Goal: Task Accomplishment & Management: Manage account settings

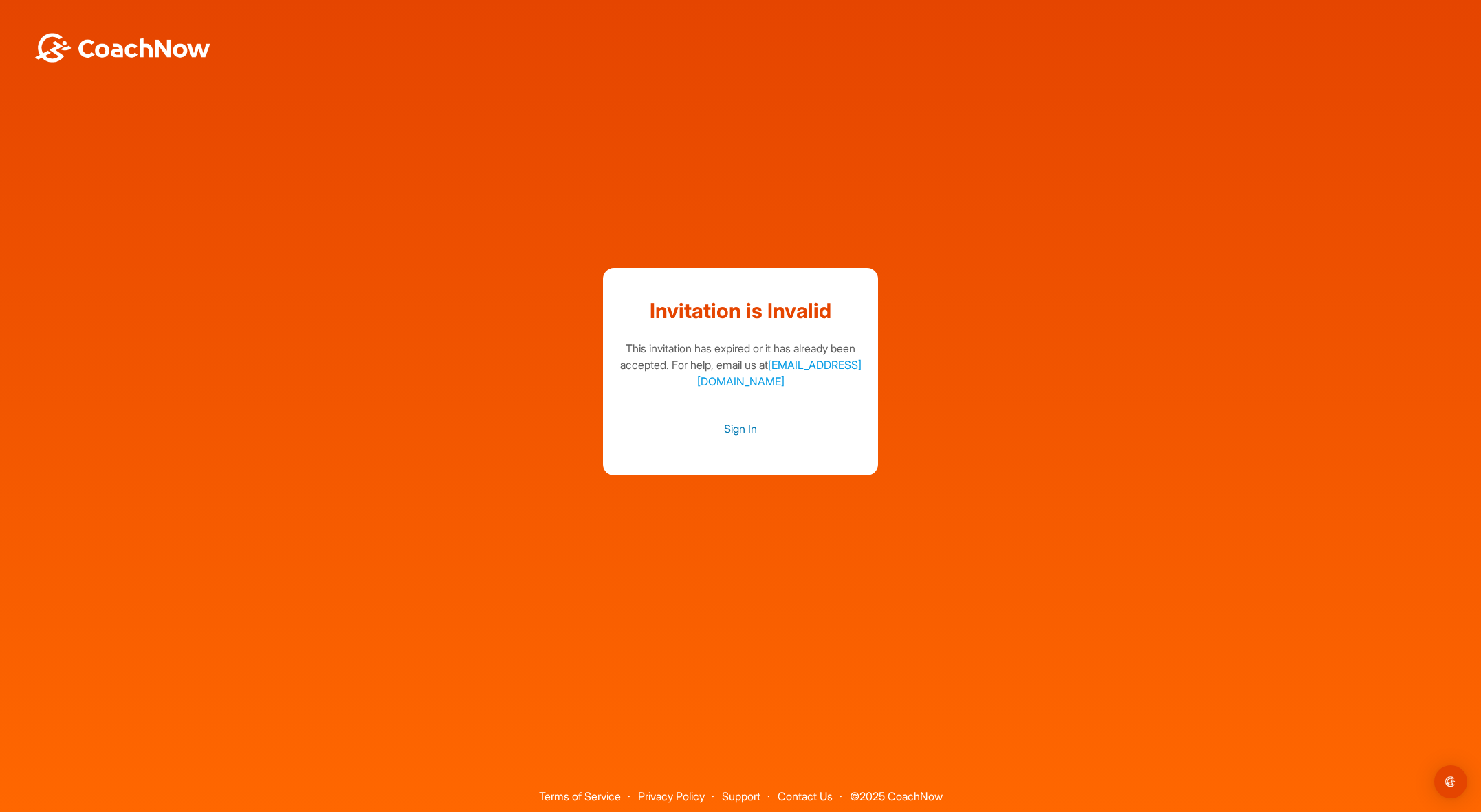
click at [725, 435] on link "Sign In" at bounding box center [740, 428] width 247 height 18
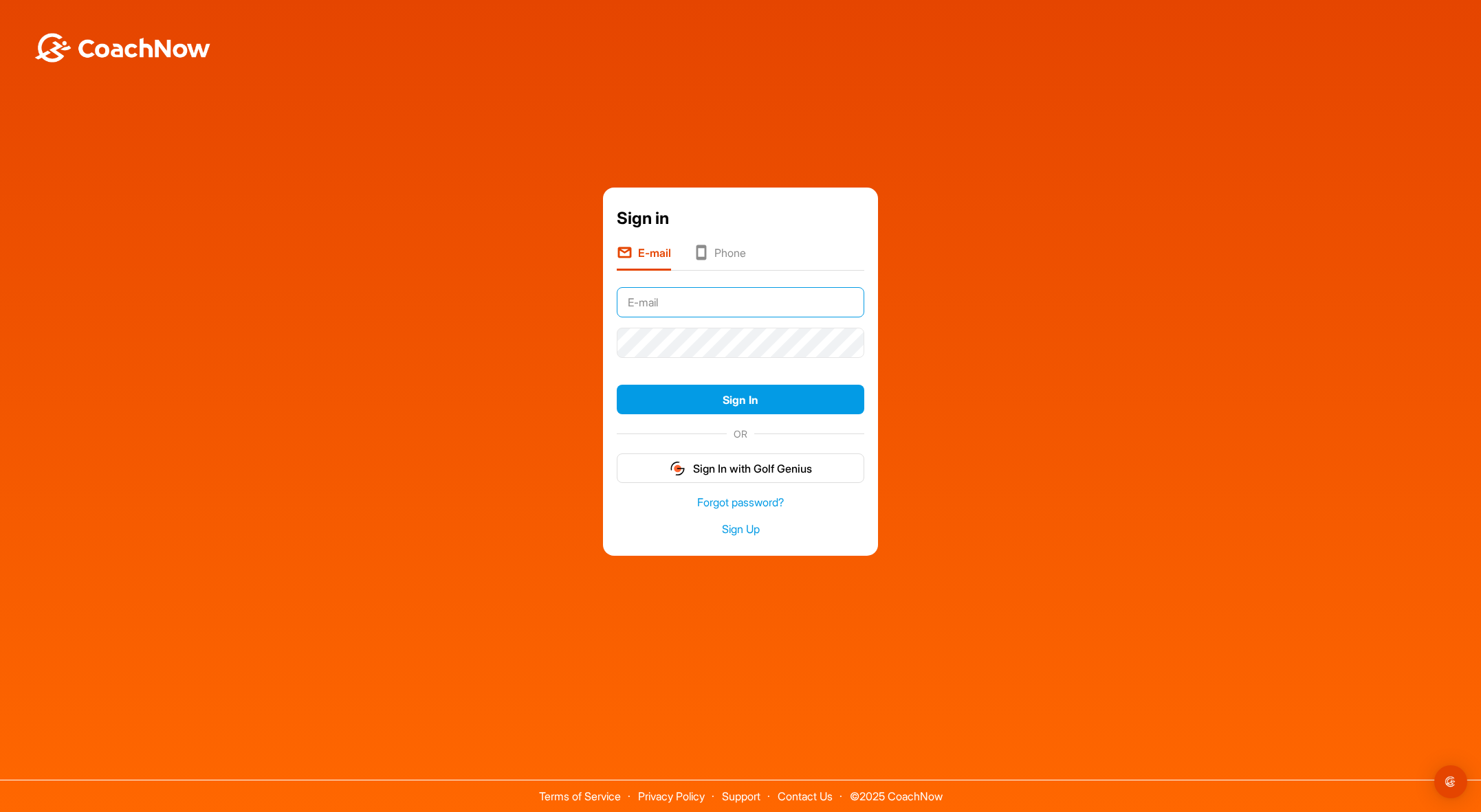
type input "abrink@gmail.com"
click at [747, 403] on button "Sign In" at bounding box center [740, 399] width 247 height 29
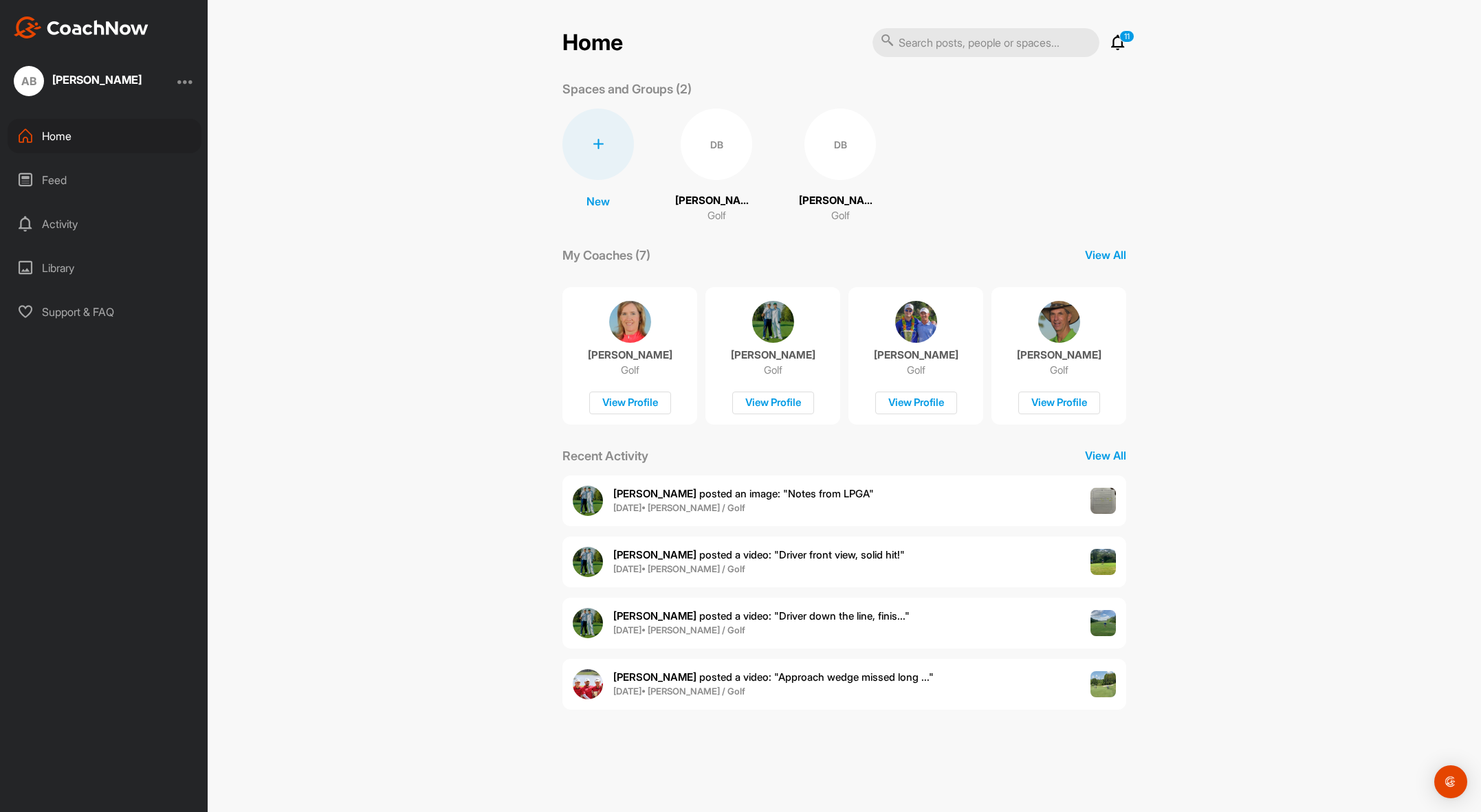
click at [1111, 245] on div "Home 11 Notifications Invitations Everything Else [PERSON_NAME] posted an image…" at bounding box center [844, 369] width 564 height 683
click at [1104, 256] on p "View All" at bounding box center [1105, 255] width 41 height 17
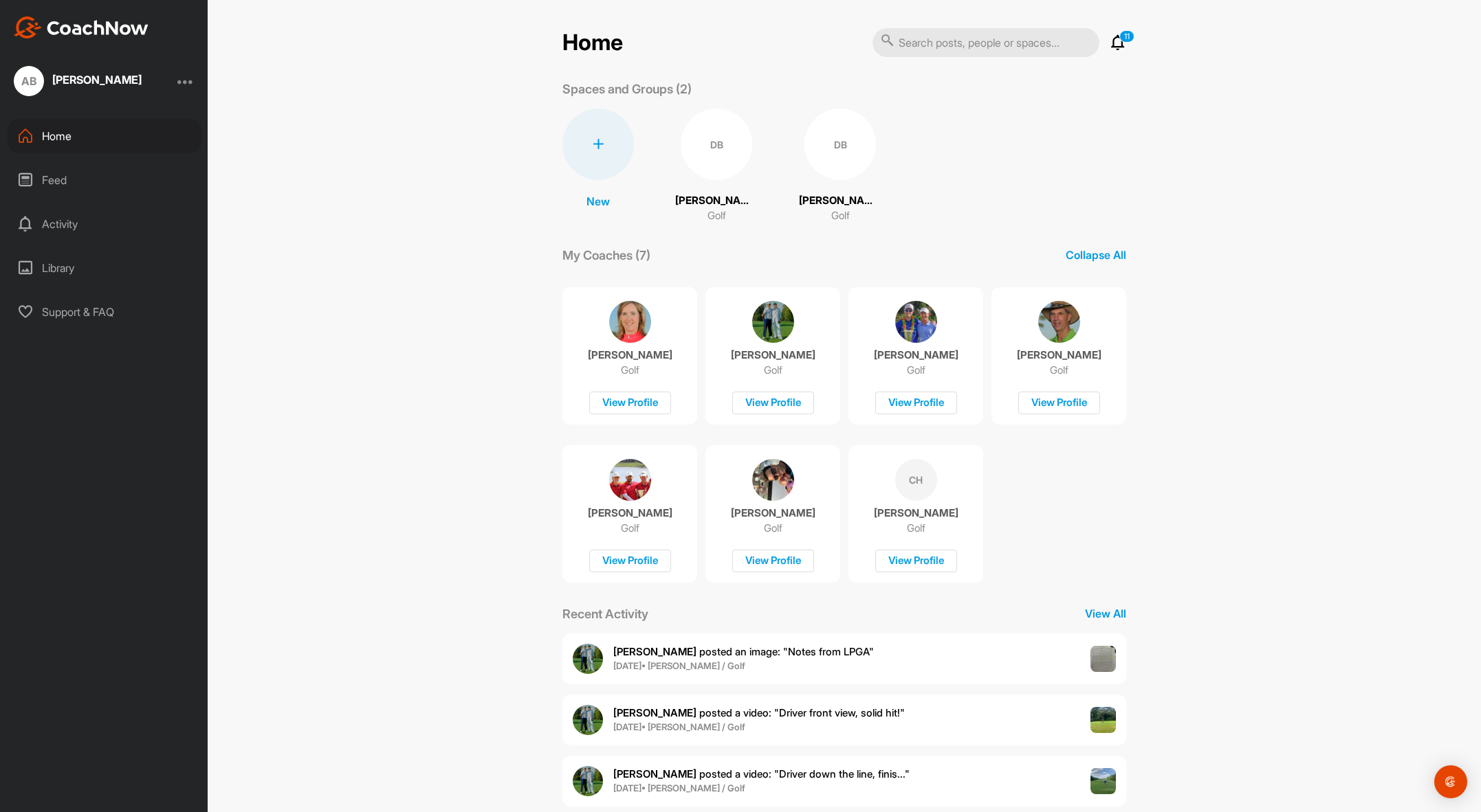
click at [188, 80] on div at bounding box center [185, 81] width 17 height 17
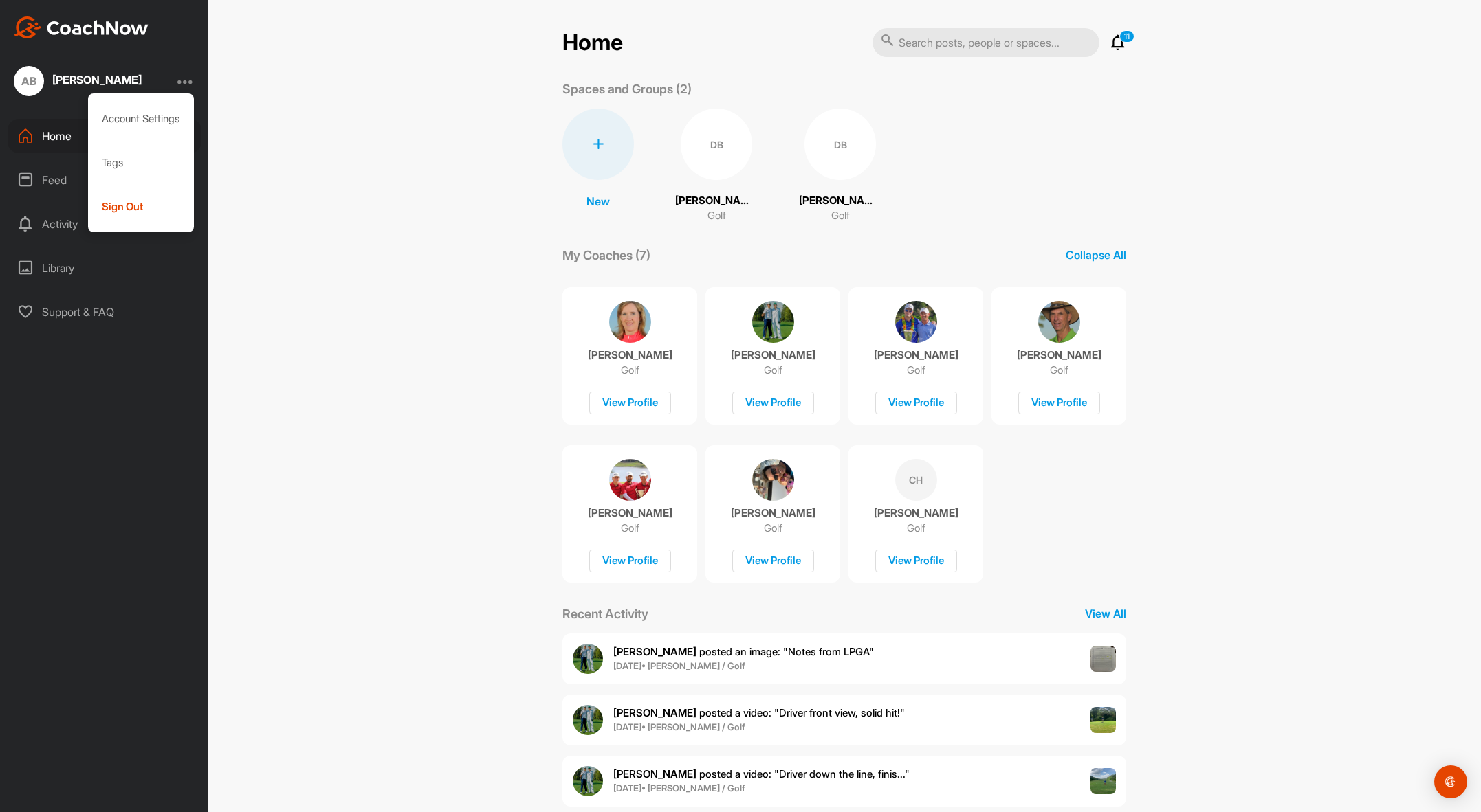
drag, startPoint x: 440, startPoint y: 150, endPoint x: 451, endPoint y: 170, distance: 22.8
click at [440, 150] on div "Home 11 Notifications Invitations Everything Else [PERSON_NAME] posted an image…" at bounding box center [844, 406] width 1273 height 812
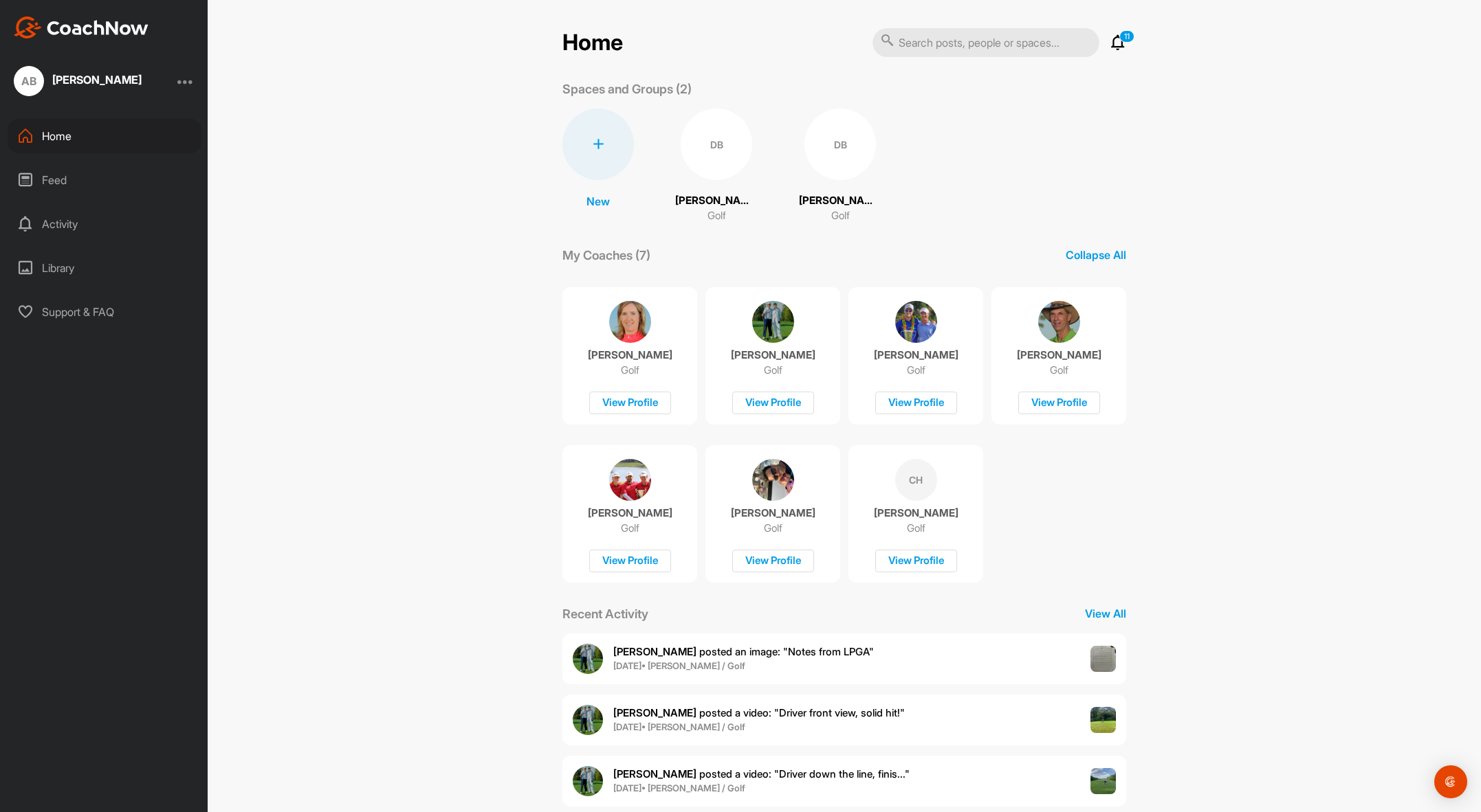
click at [723, 154] on div "DB" at bounding box center [716, 144] width 72 height 72
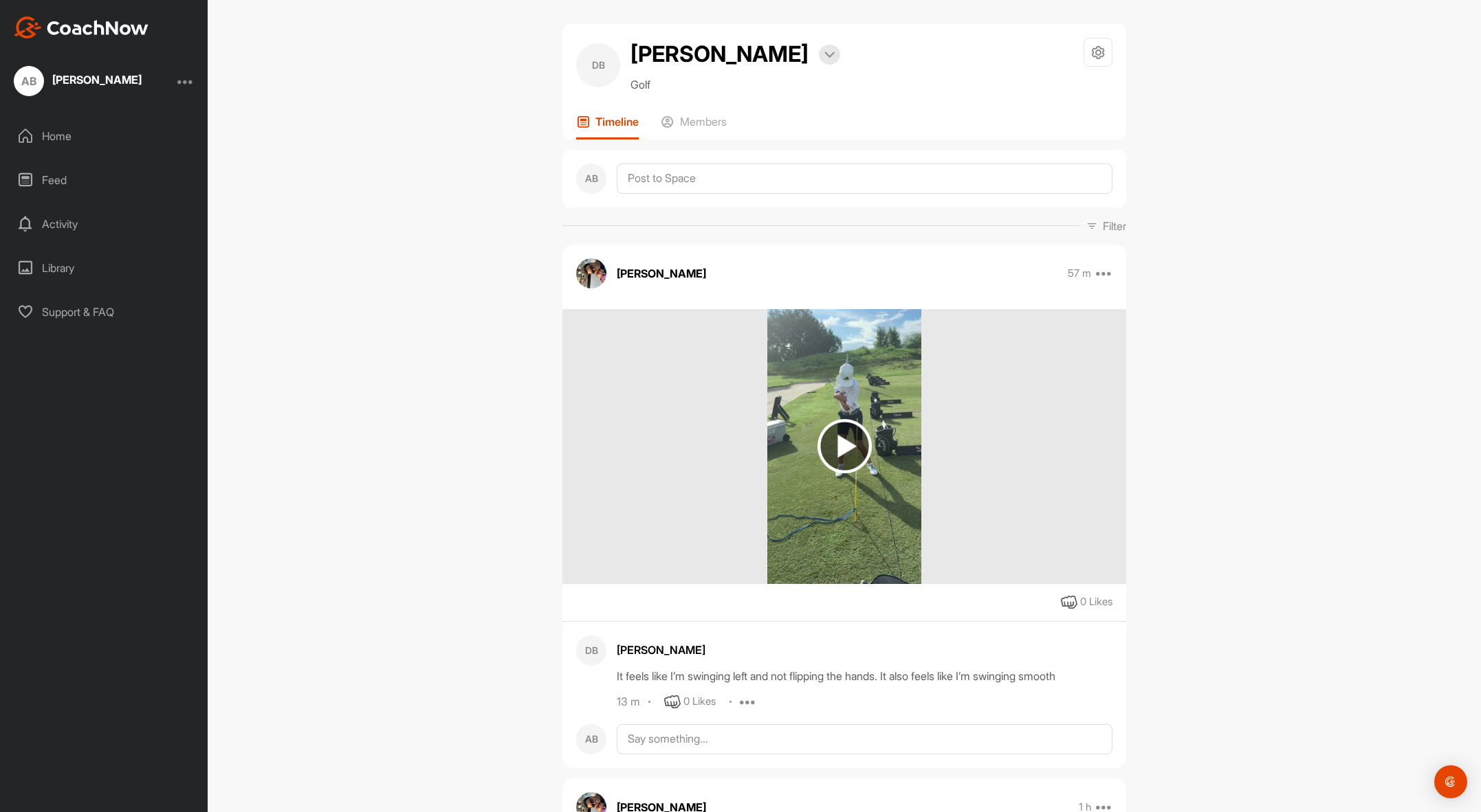
scroll to position [6, 0]
click at [716, 117] on p "Members" at bounding box center [704, 119] width 47 height 13
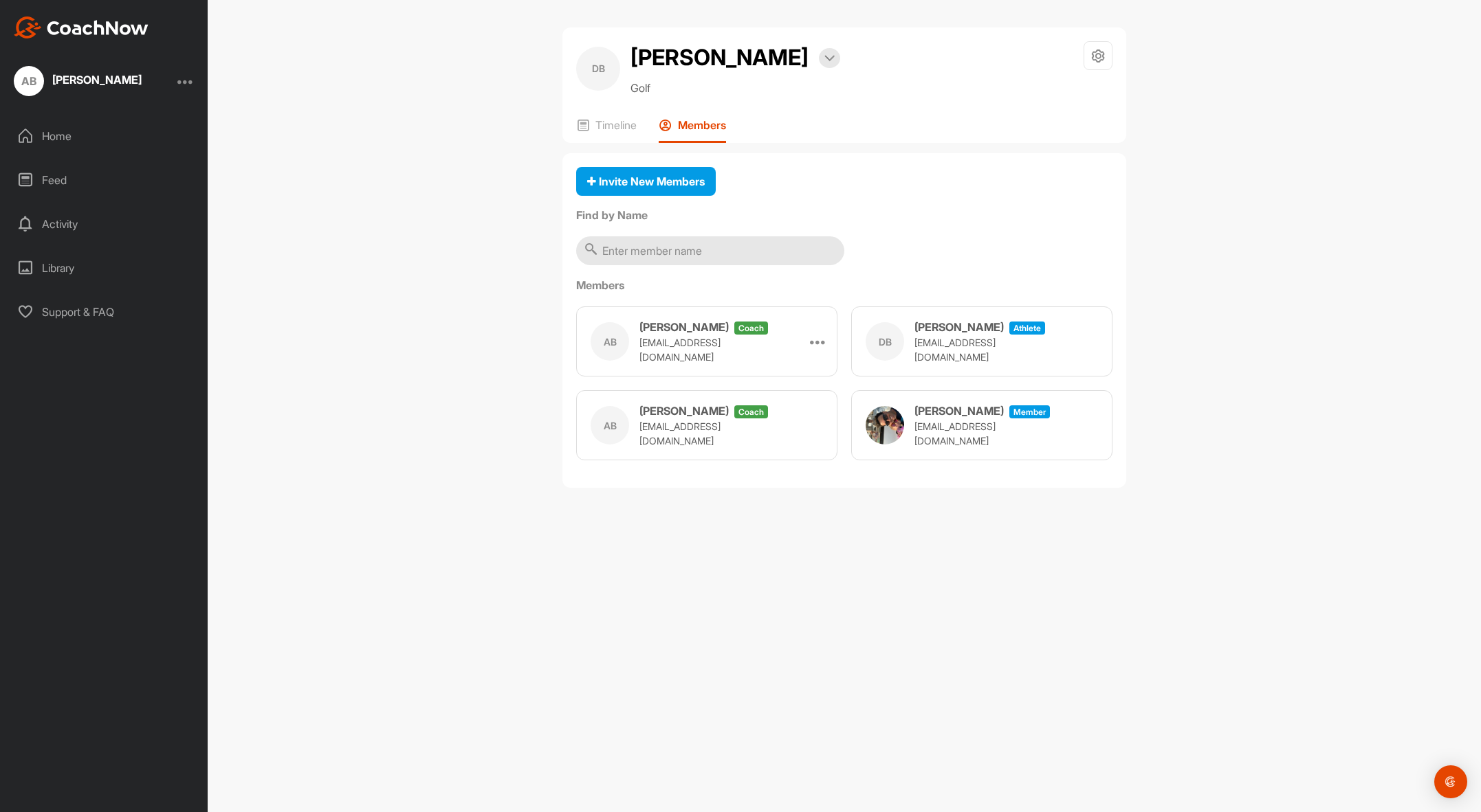
click at [631, 88] on p "Golf" at bounding box center [735, 88] width 210 height 17
drag, startPoint x: 641, startPoint y: 88, endPoint x: 723, endPoint y: 88, distance: 82.0
click at [642, 88] on p "Golf" at bounding box center [735, 88] width 210 height 17
click at [1088, 54] on div at bounding box center [1098, 55] width 29 height 29
click at [879, 91] on div "DB [PERSON_NAME] Bookings Golf Space Settings Your Notifications Leave Space" at bounding box center [844, 68] width 536 height 55
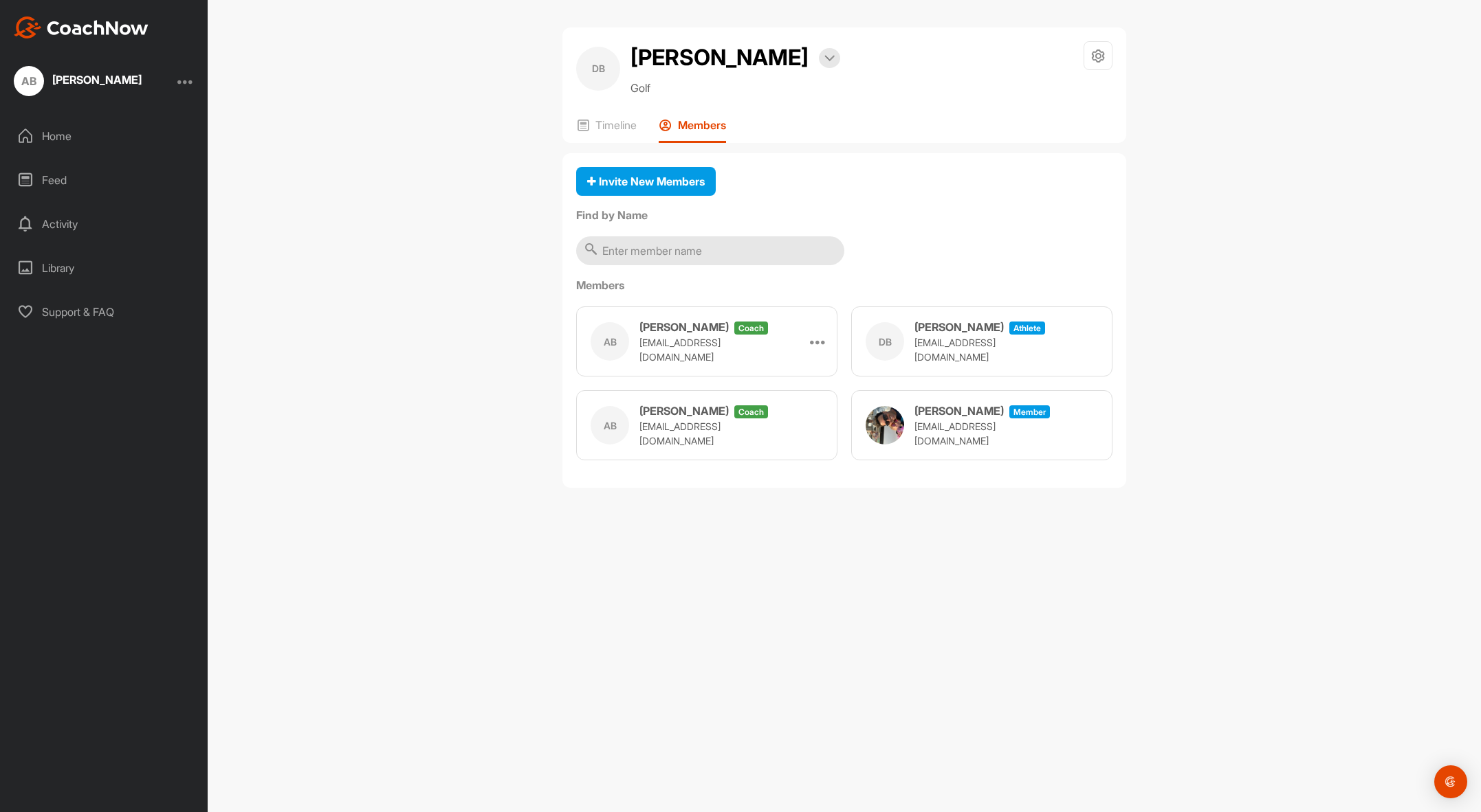
click at [485, 115] on div "DB [PERSON_NAME] Bookings Golf Space Settings Your Notifications Leave Space Ti…" at bounding box center [844, 406] width 1273 height 812
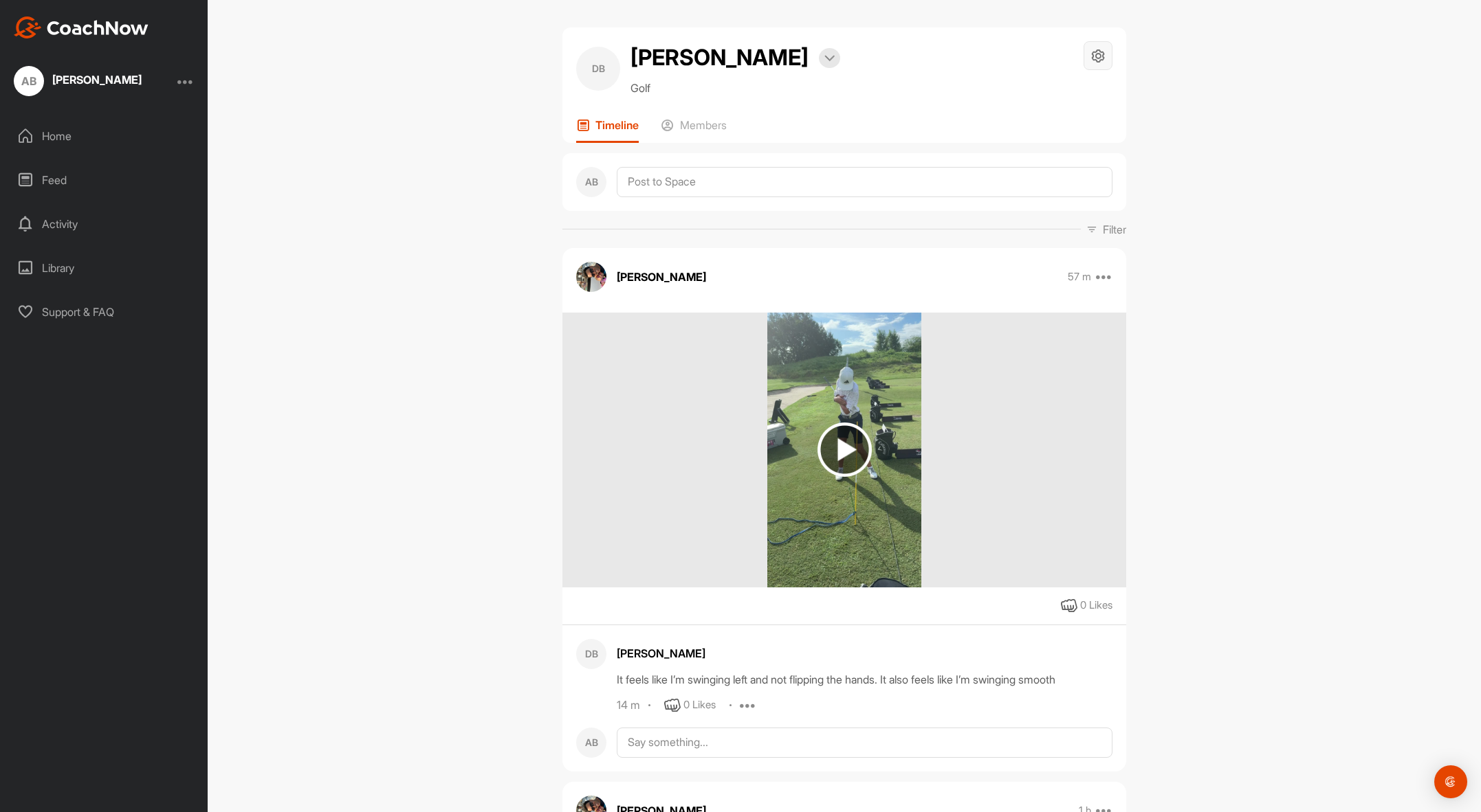
click at [1093, 55] on icon at bounding box center [1098, 56] width 16 height 16
click at [883, 76] on div "DB [PERSON_NAME] Bookings Golf Space Settings Your Notifications Leave Space" at bounding box center [844, 68] width 536 height 55
click at [49, 138] on div "Home" at bounding box center [104, 135] width 194 height 34
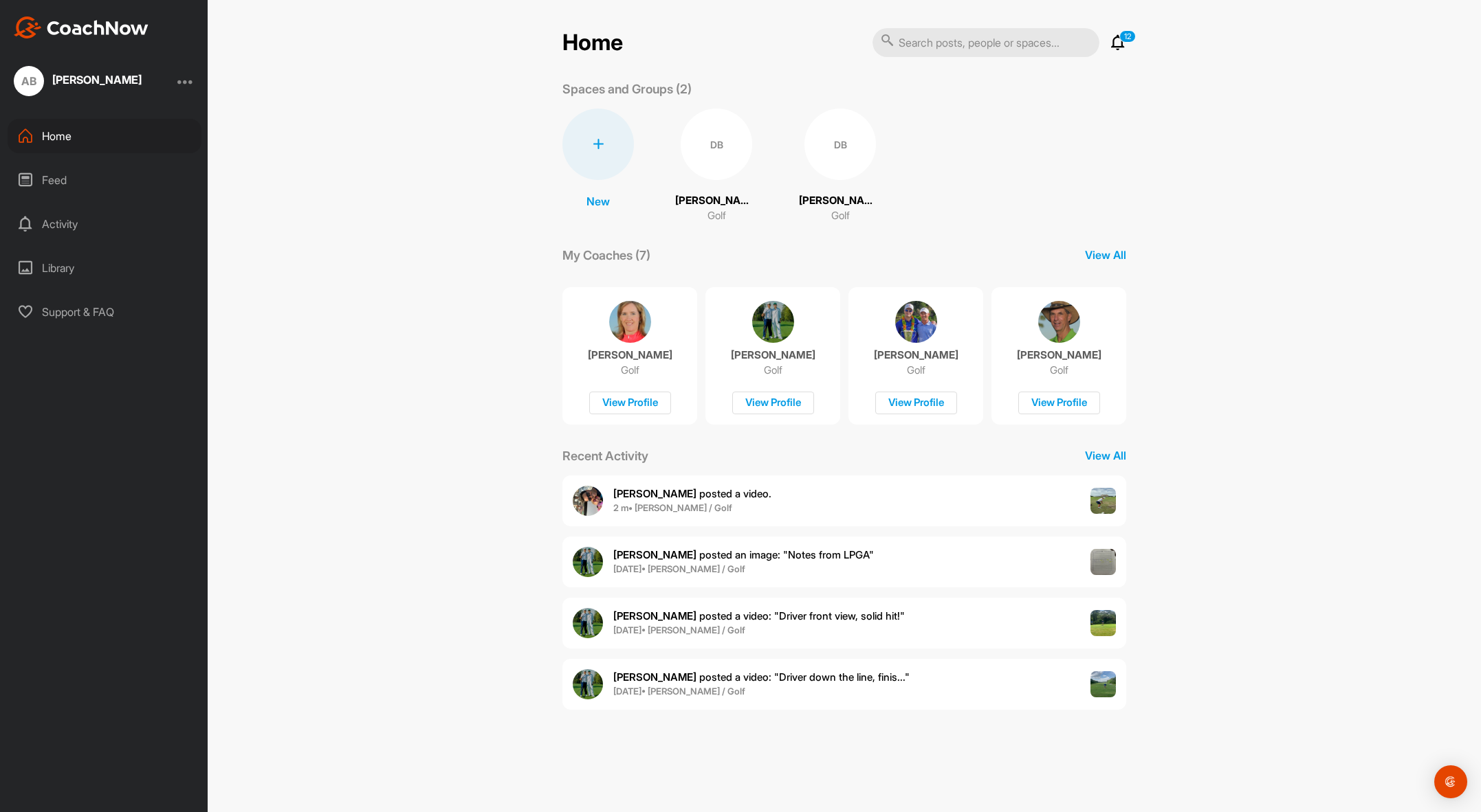
click at [714, 158] on div "DB" at bounding box center [716, 144] width 72 height 72
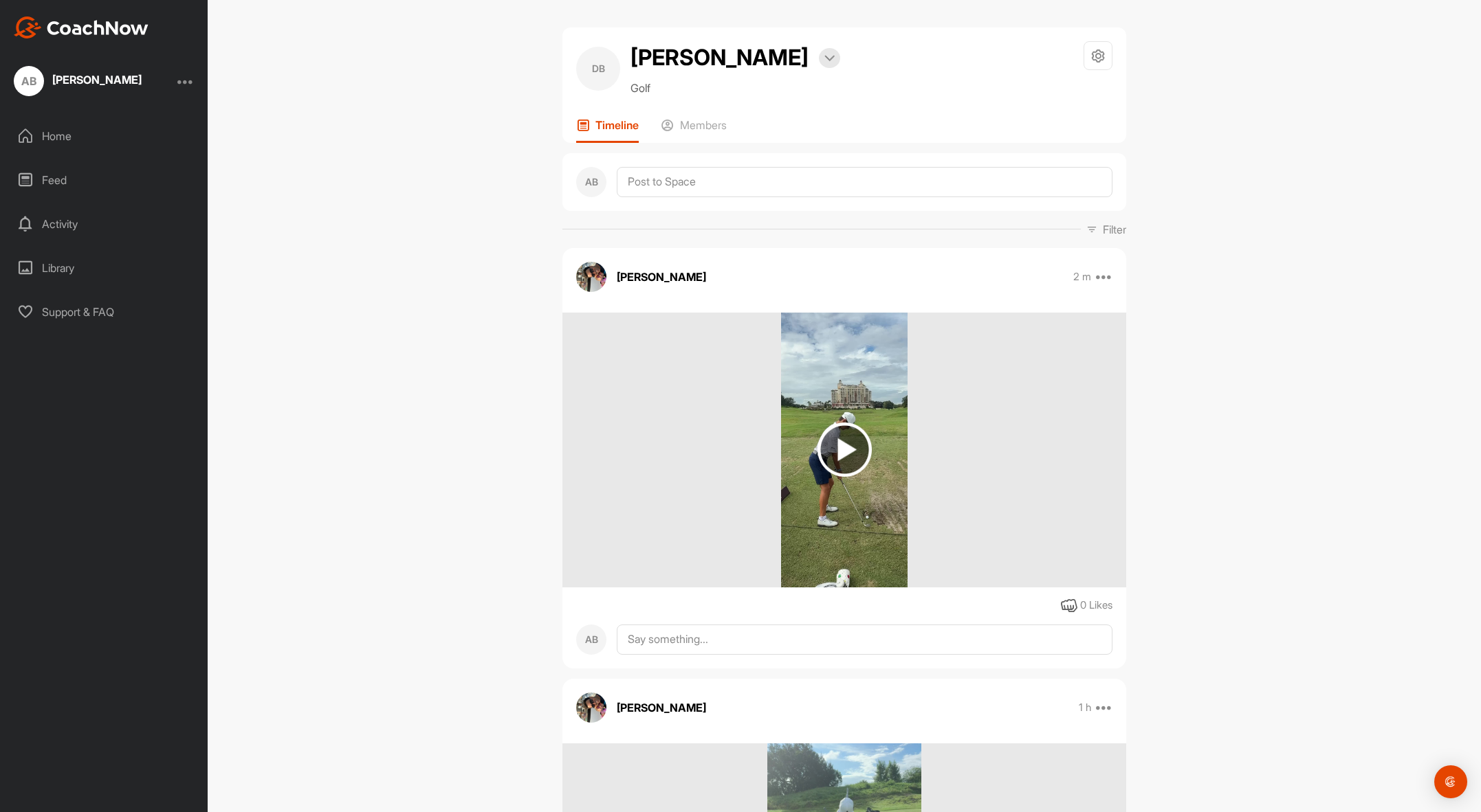
click at [57, 140] on div "Home" at bounding box center [104, 135] width 194 height 34
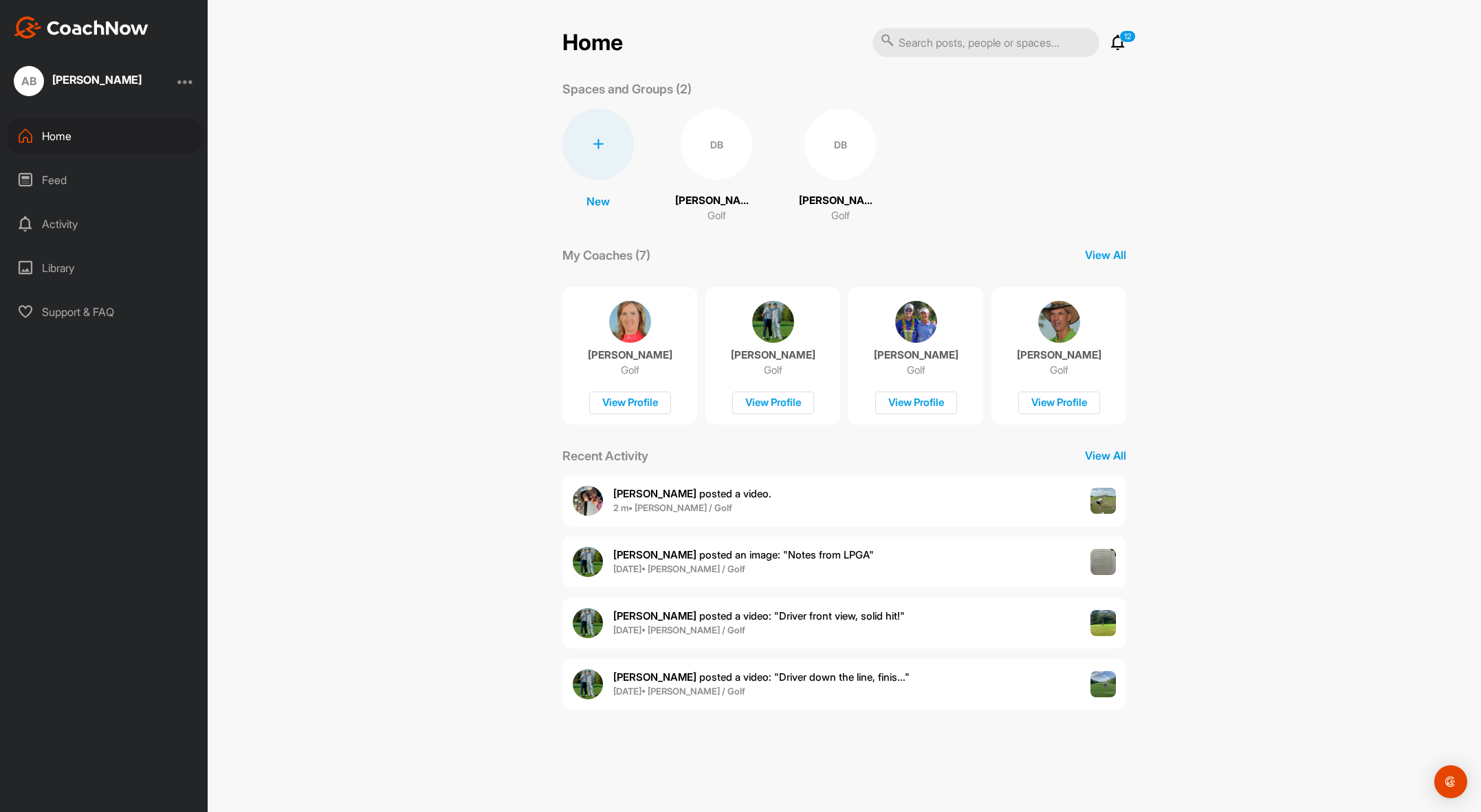
click at [844, 145] on div "DB" at bounding box center [841, 144] width 72 height 72
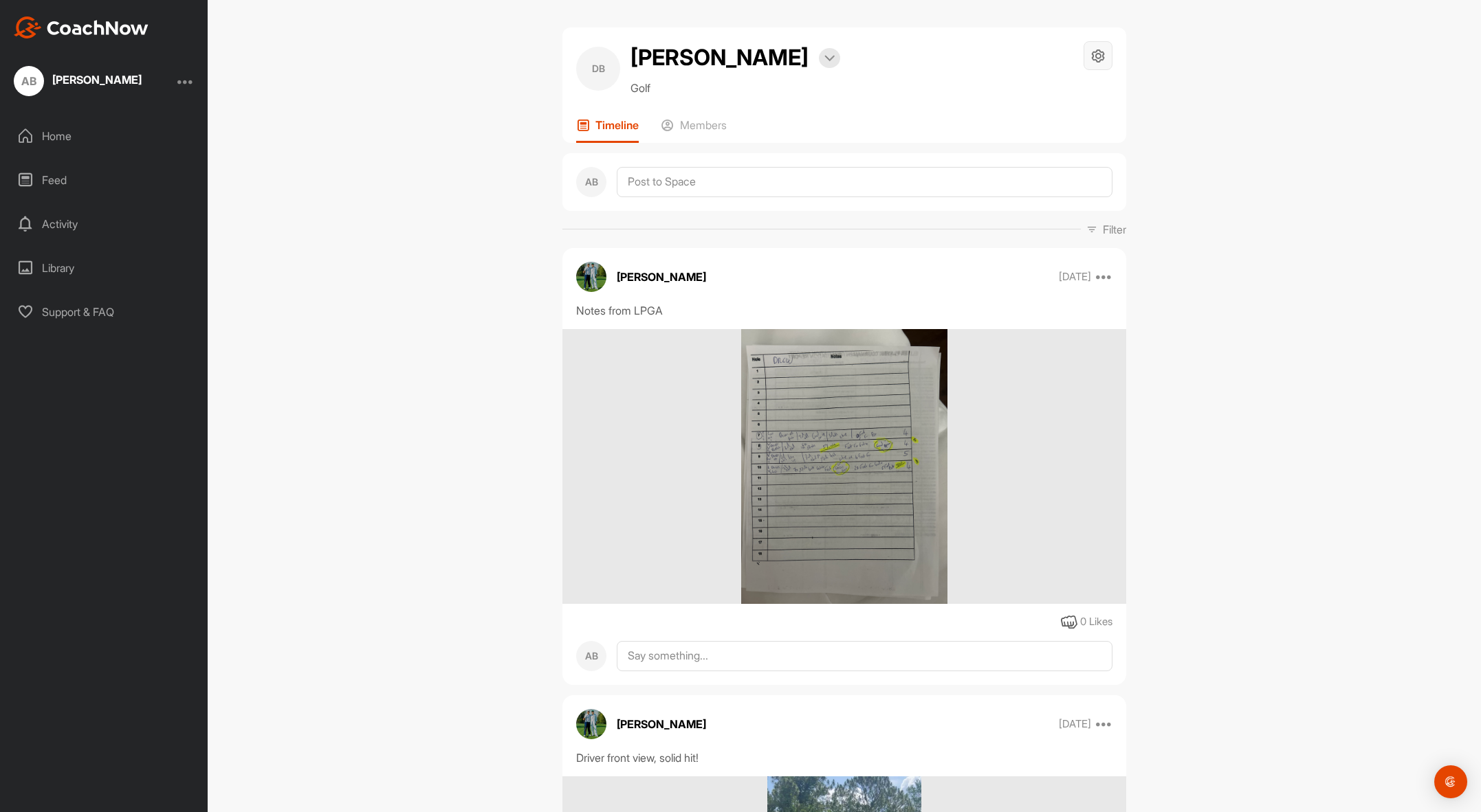
click at [1100, 60] on div at bounding box center [1098, 55] width 29 height 29
click at [1074, 97] on li "Space Settings" at bounding box center [1057, 94] width 112 height 44
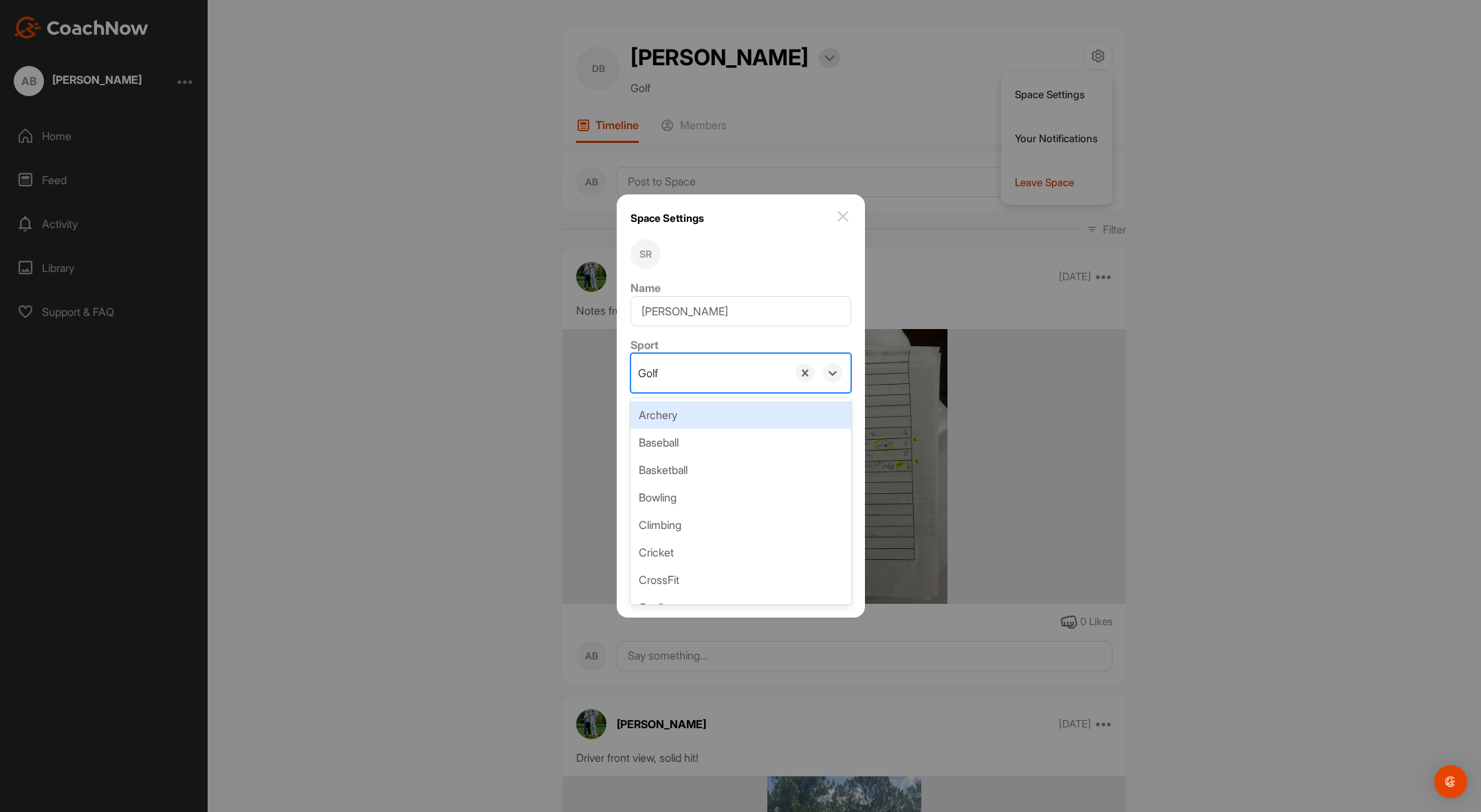
click at [687, 379] on div "Golf" at bounding box center [709, 373] width 156 height 38
click at [641, 370] on div "Golf" at bounding box center [709, 373] width 156 height 38
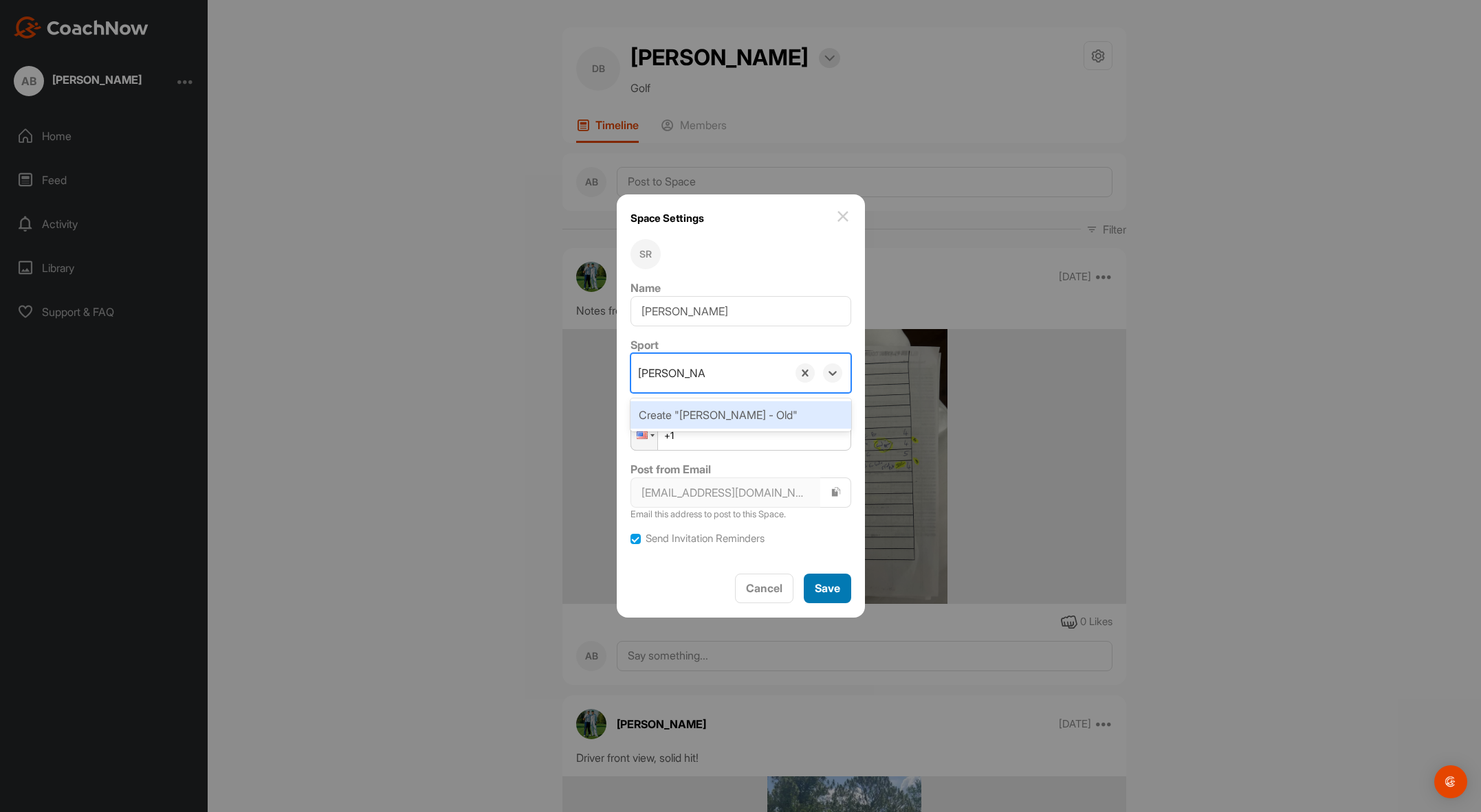
type input "[PERSON_NAME] - Old"
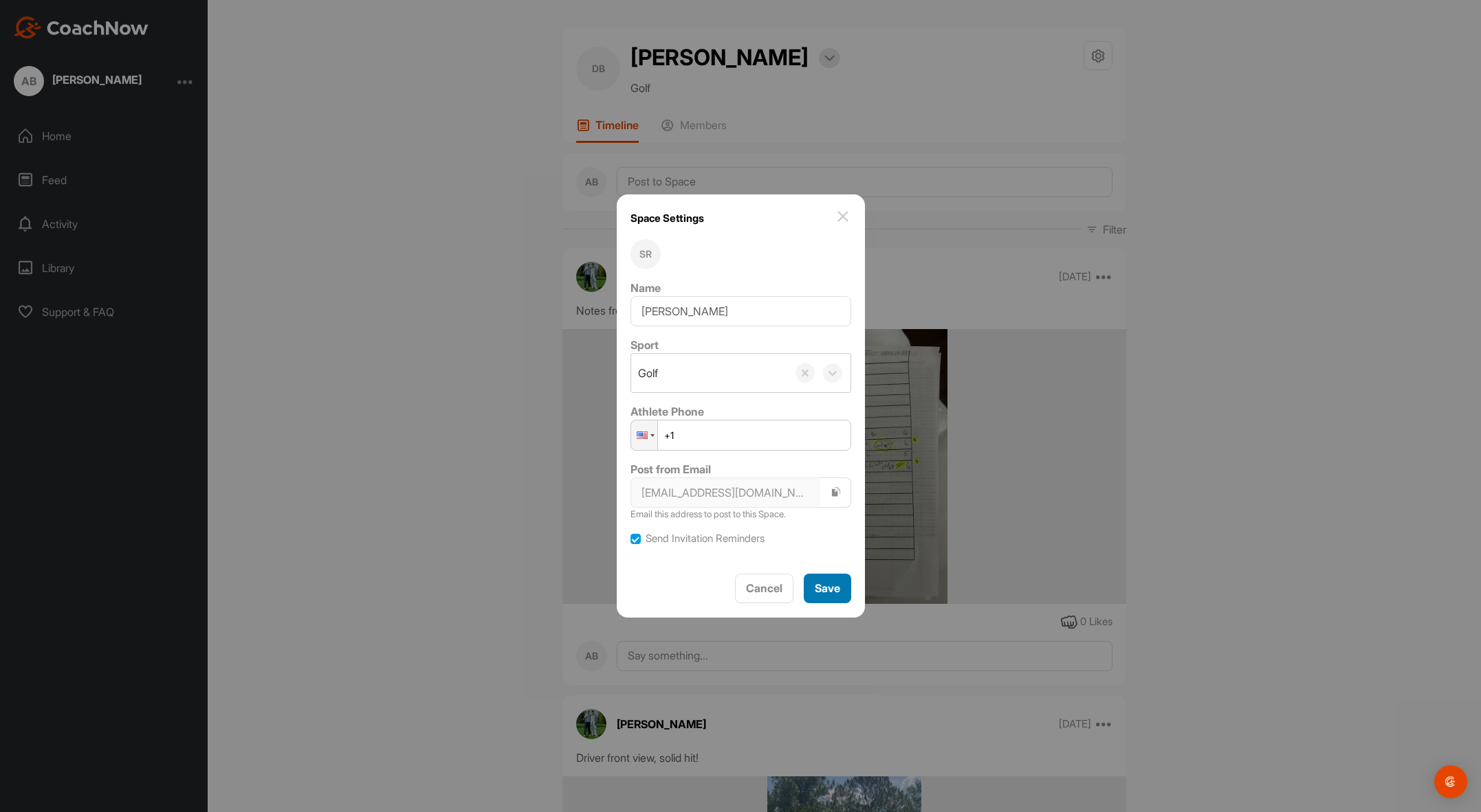
click at [816, 590] on span "Save" at bounding box center [827, 588] width 25 height 13
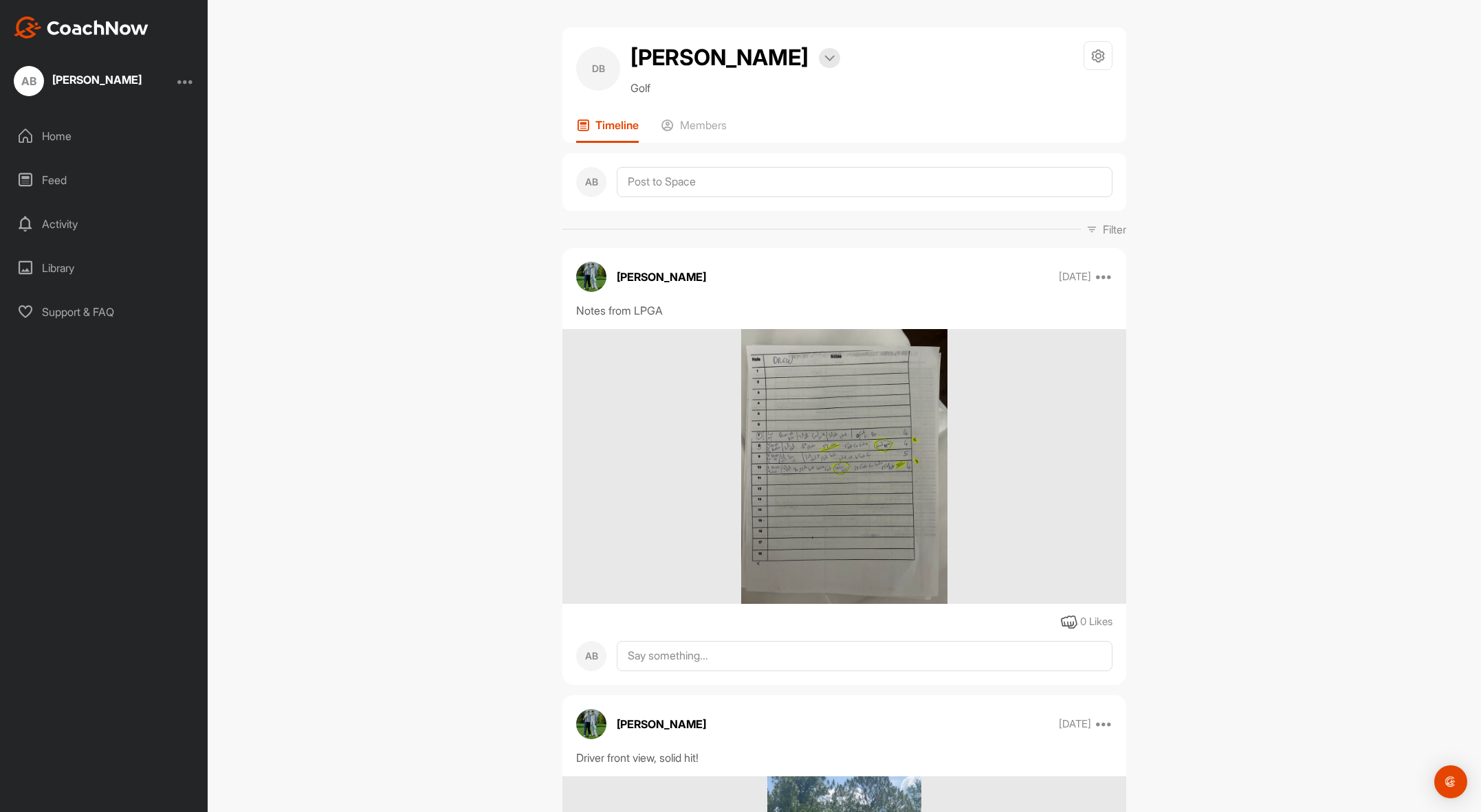
drag, startPoint x: 696, startPoint y: 59, endPoint x: 706, endPoint y: 58, distance: 10.0
click at [696, 59] on h2 "[PERSON_NAME]" at bounding box center [719, 58] width 178 height 33
click at [824, 60] on img at bounding box center [829, 58] width 10 height 7
click at [865, 64] on div "DB [PERSON_NAME] Bookings Golf Space Settings Your Notifications Leave Space" at bounding box center [844, 68] width 536 height 55
click at [1090, 58] on icon at bounding box center [1098, 56] width 16 height 16
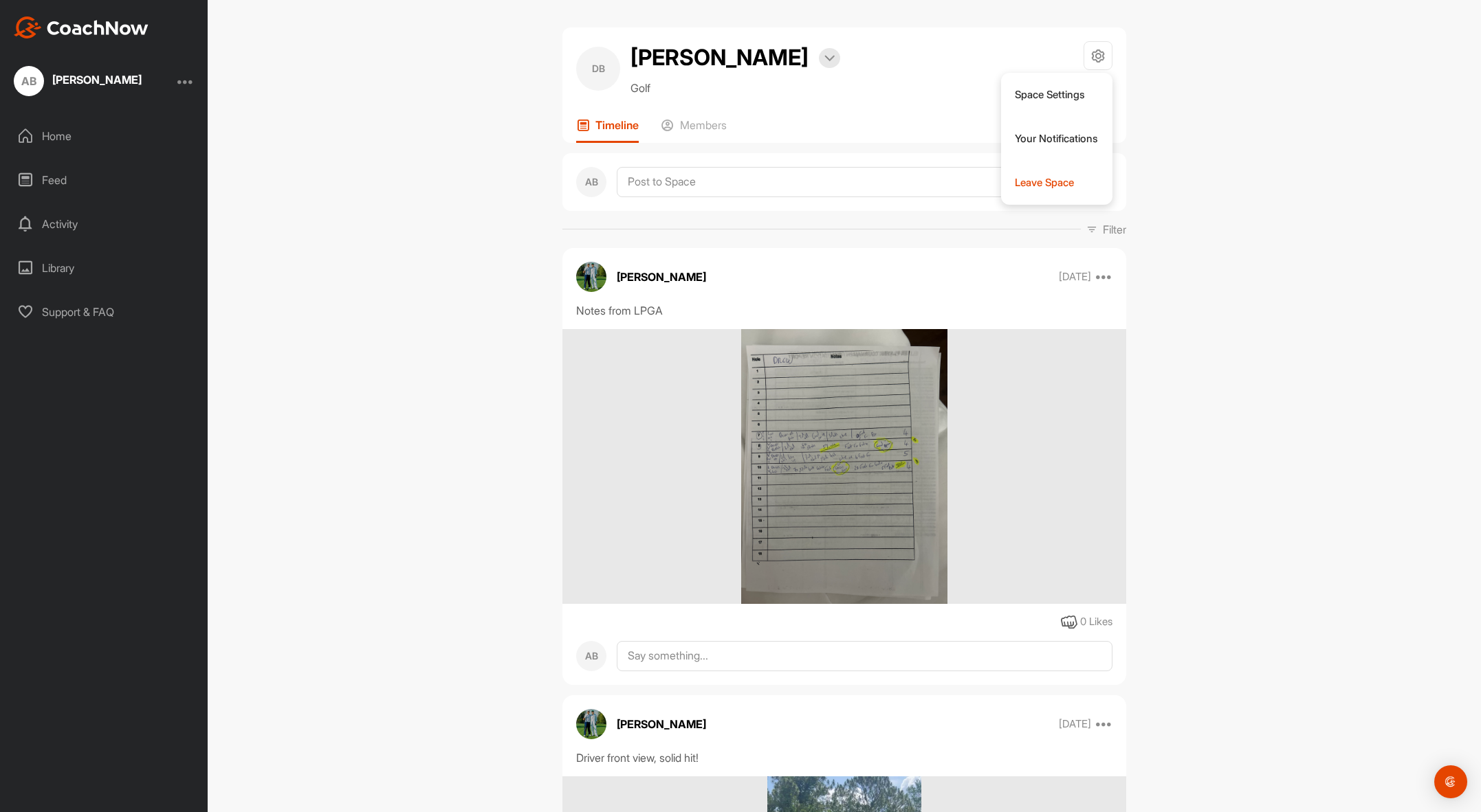
click at [1172, 180] on div "DB [PERSON_NAME] Bookings Golf Space Settings Your Notifications Leave Space Ti…" at bounding box center [844, 406] width 1273 height 812
click at [1097, 53] on icon at bounding box center [1098, 56] width 16 height 16
click at [1025, 186] on li "Leave Space" at bounding box center [1057, 183] width 112 height 44
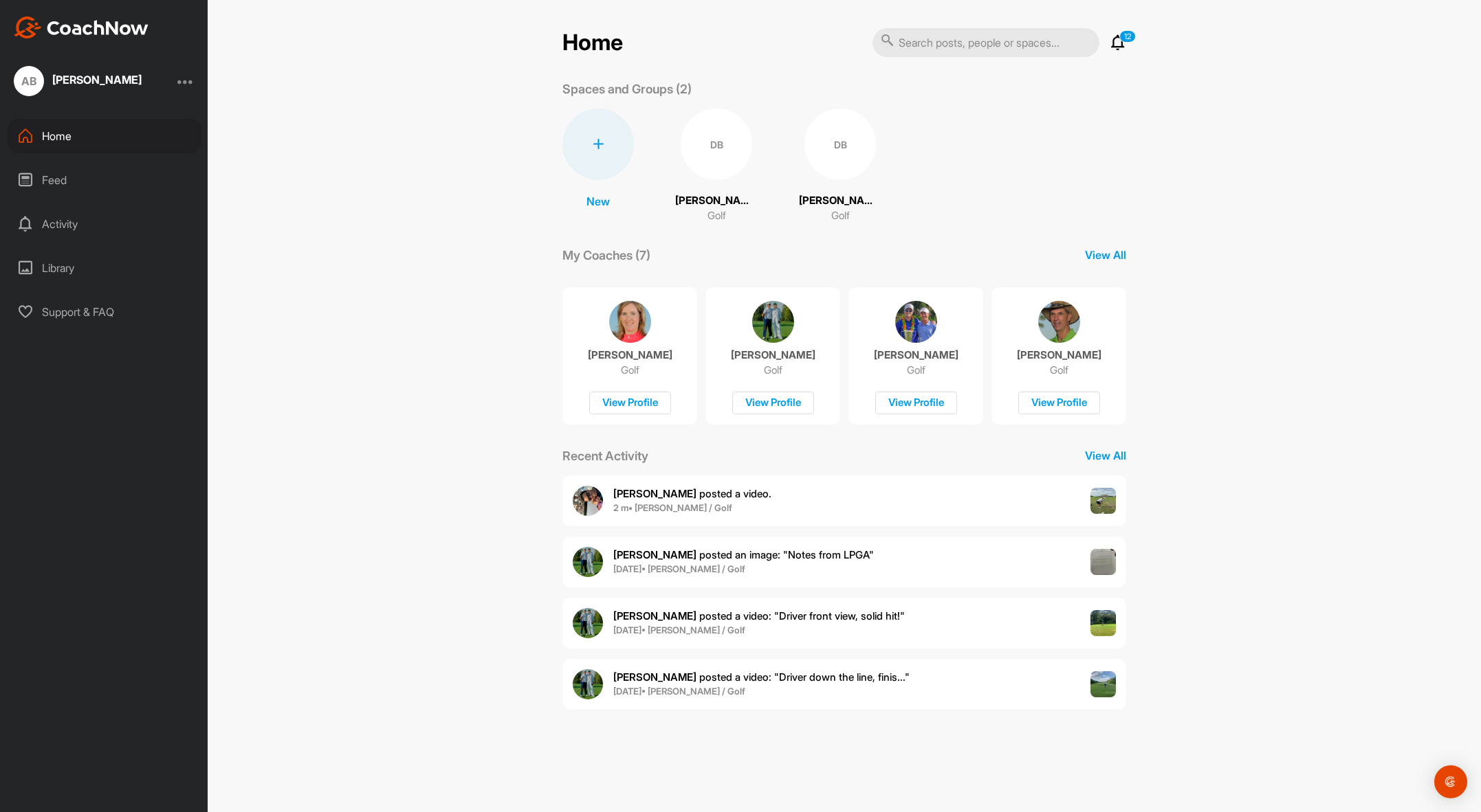
click at [708, 161] on div "DB" at bounding box center [716, 144] width 72 height 72
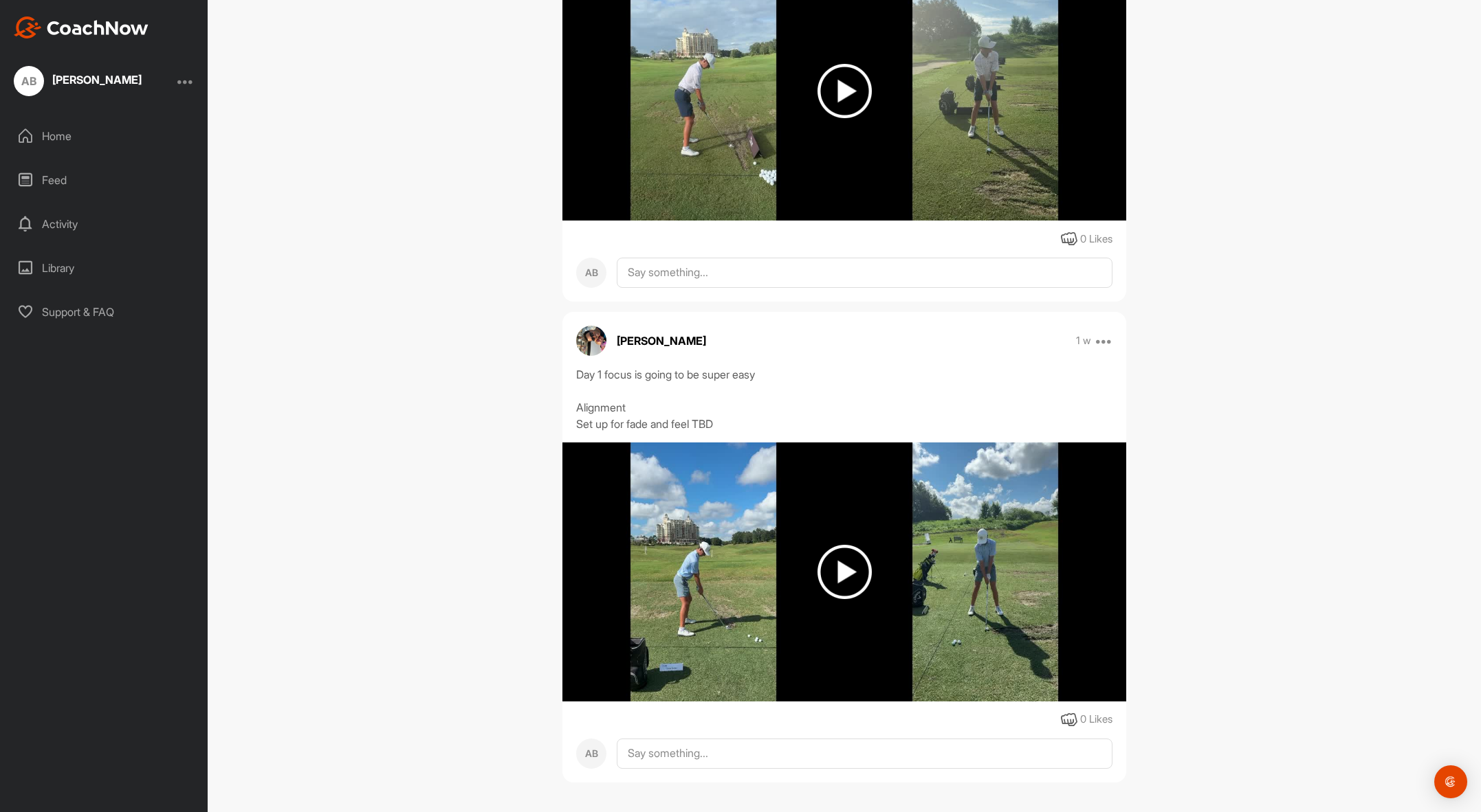
scroll to position [1743, 0]
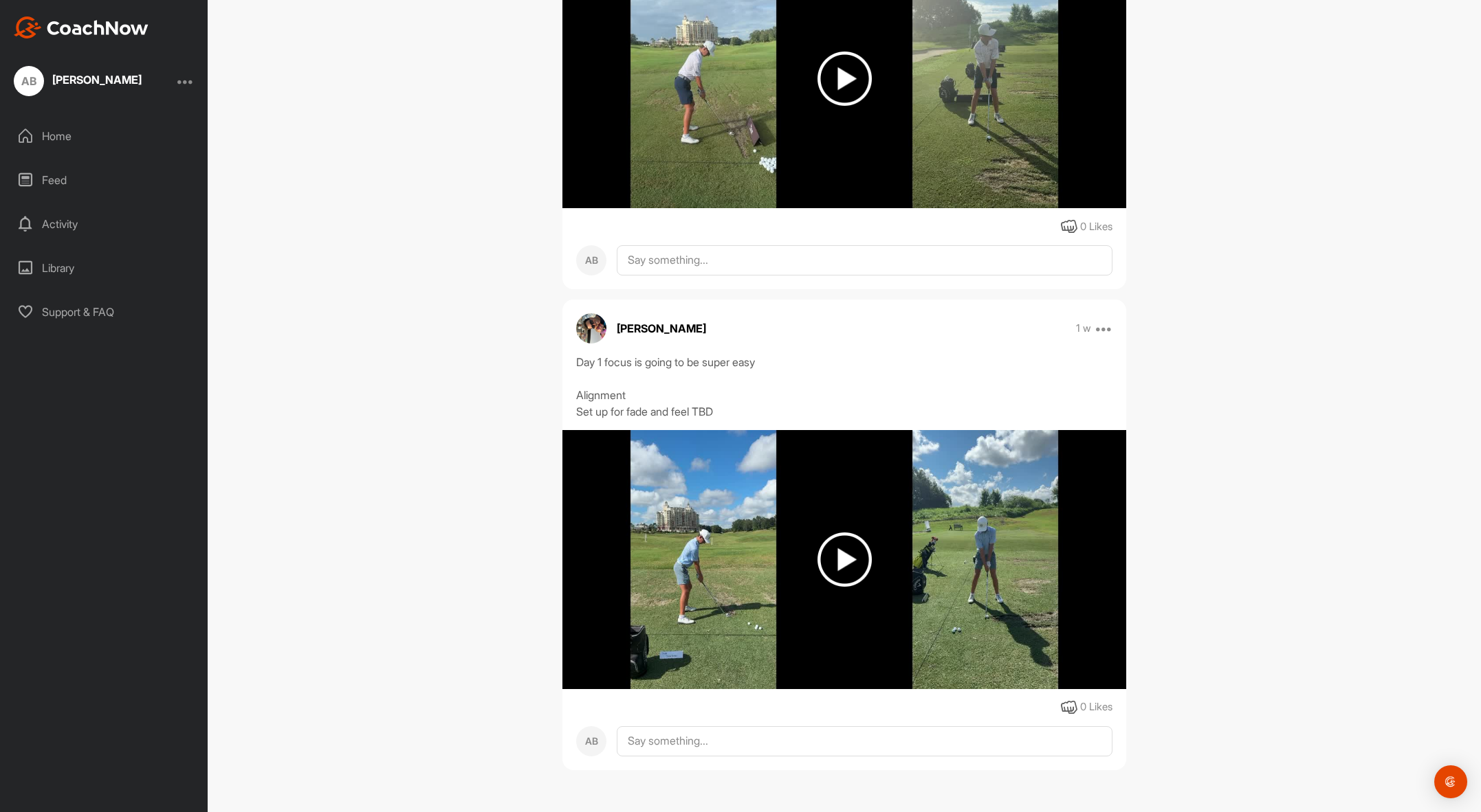
click at [842, 556] on img at bounding box center [844, 559] width 54 height 54
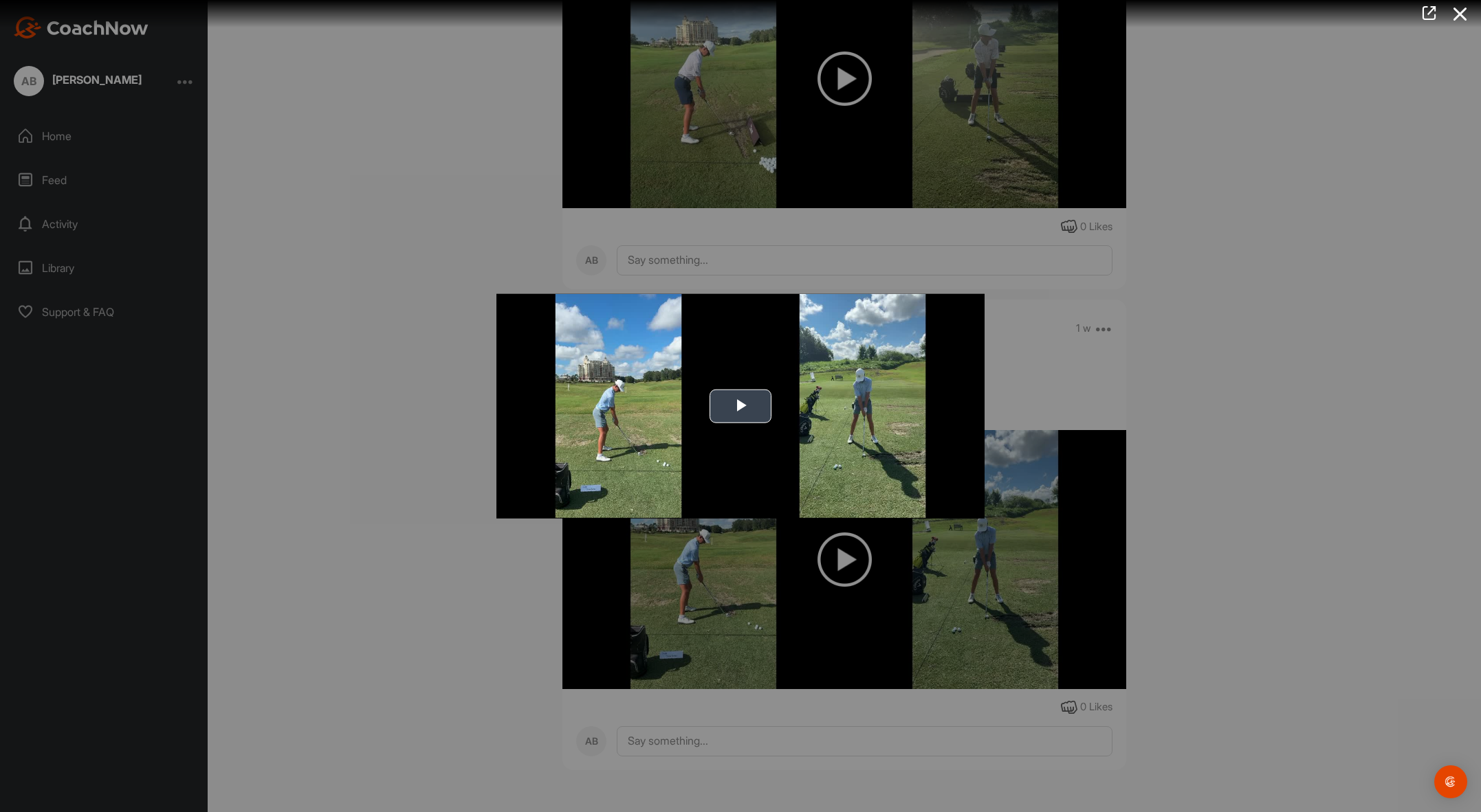
click at [740, 406] on span "Video Player" at bounding box center [740, 406] width 0 height 0
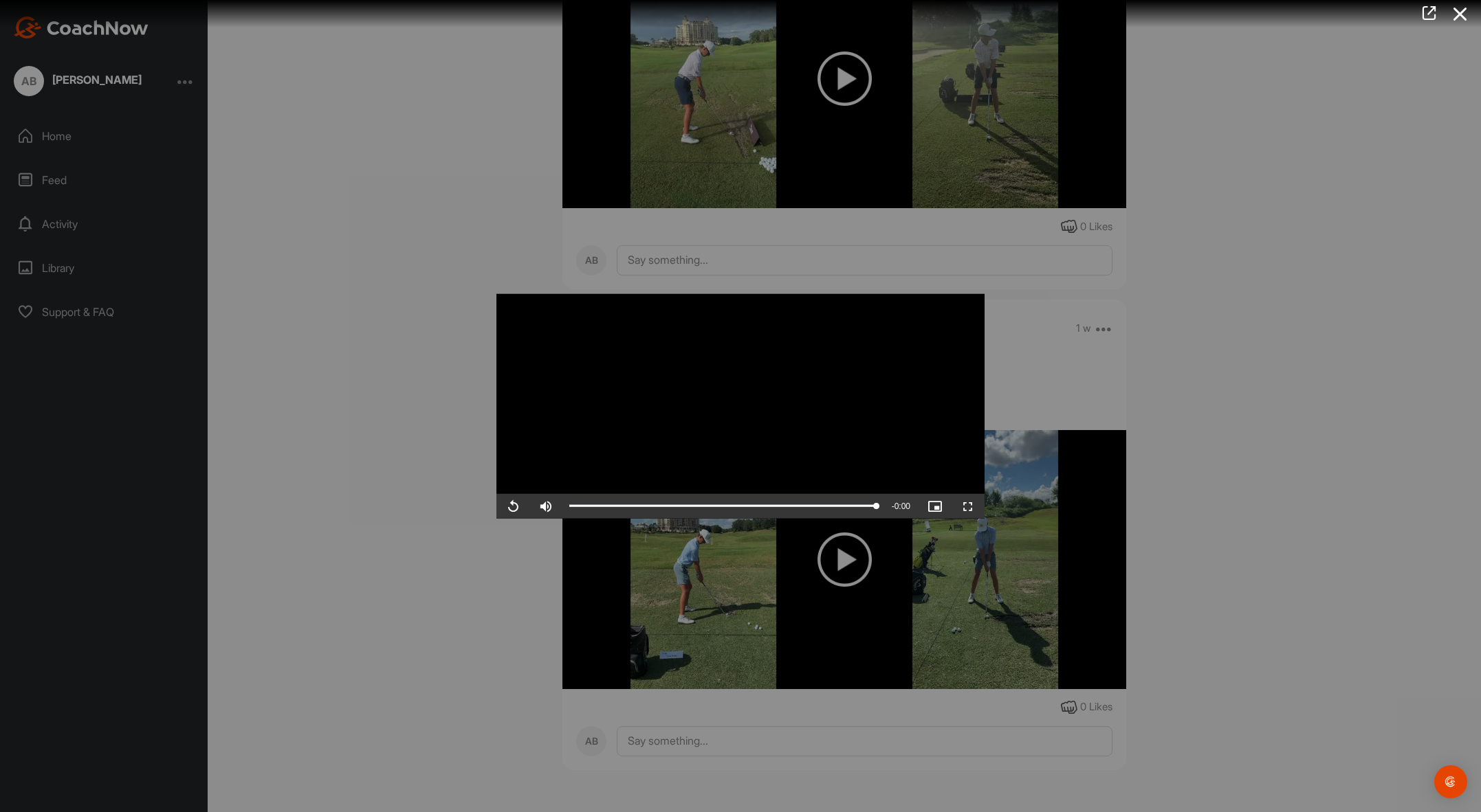
click at [381, 433] on div at bounding box center [740, 406] width 1481 height 812
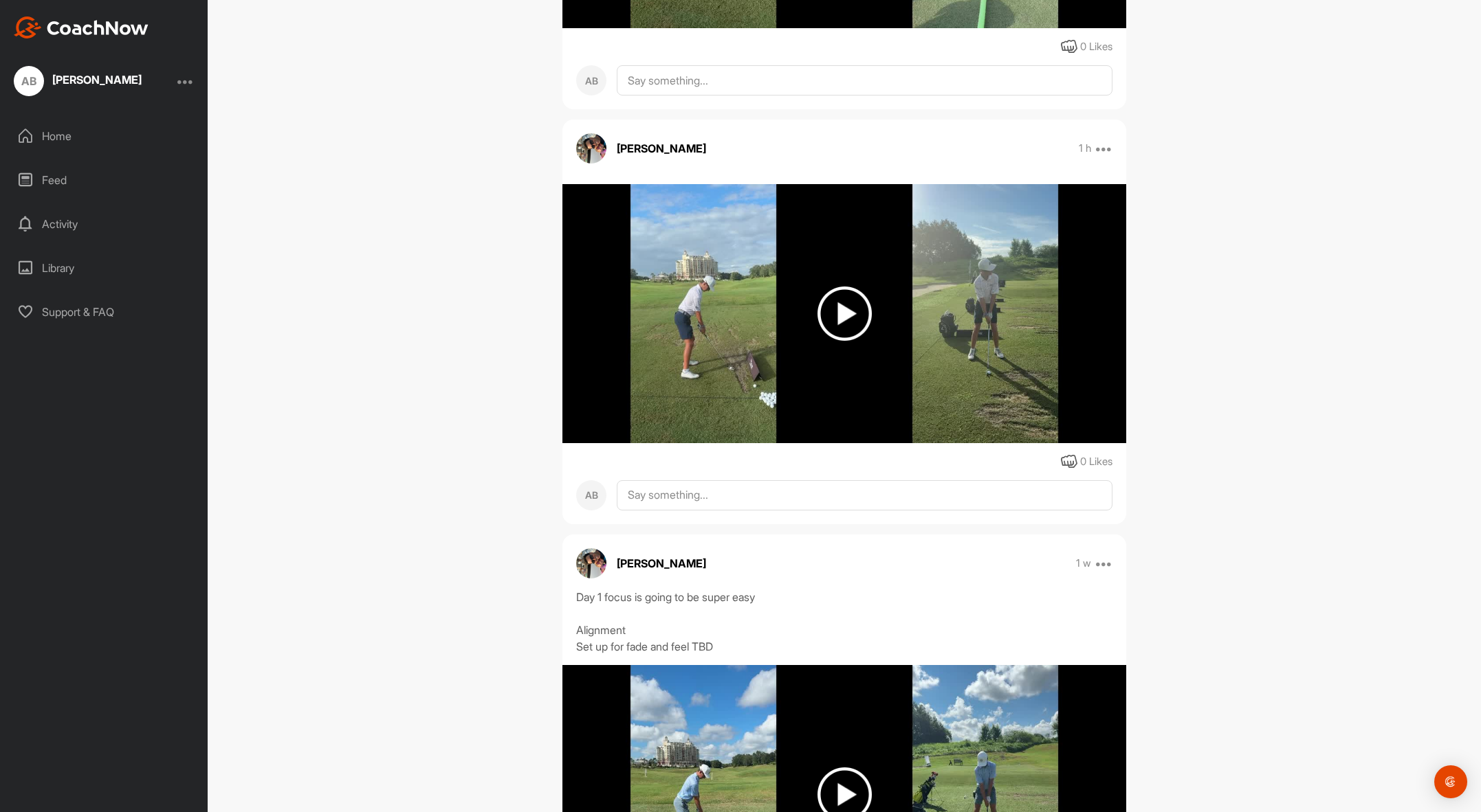
scroll to position [1495, 0]
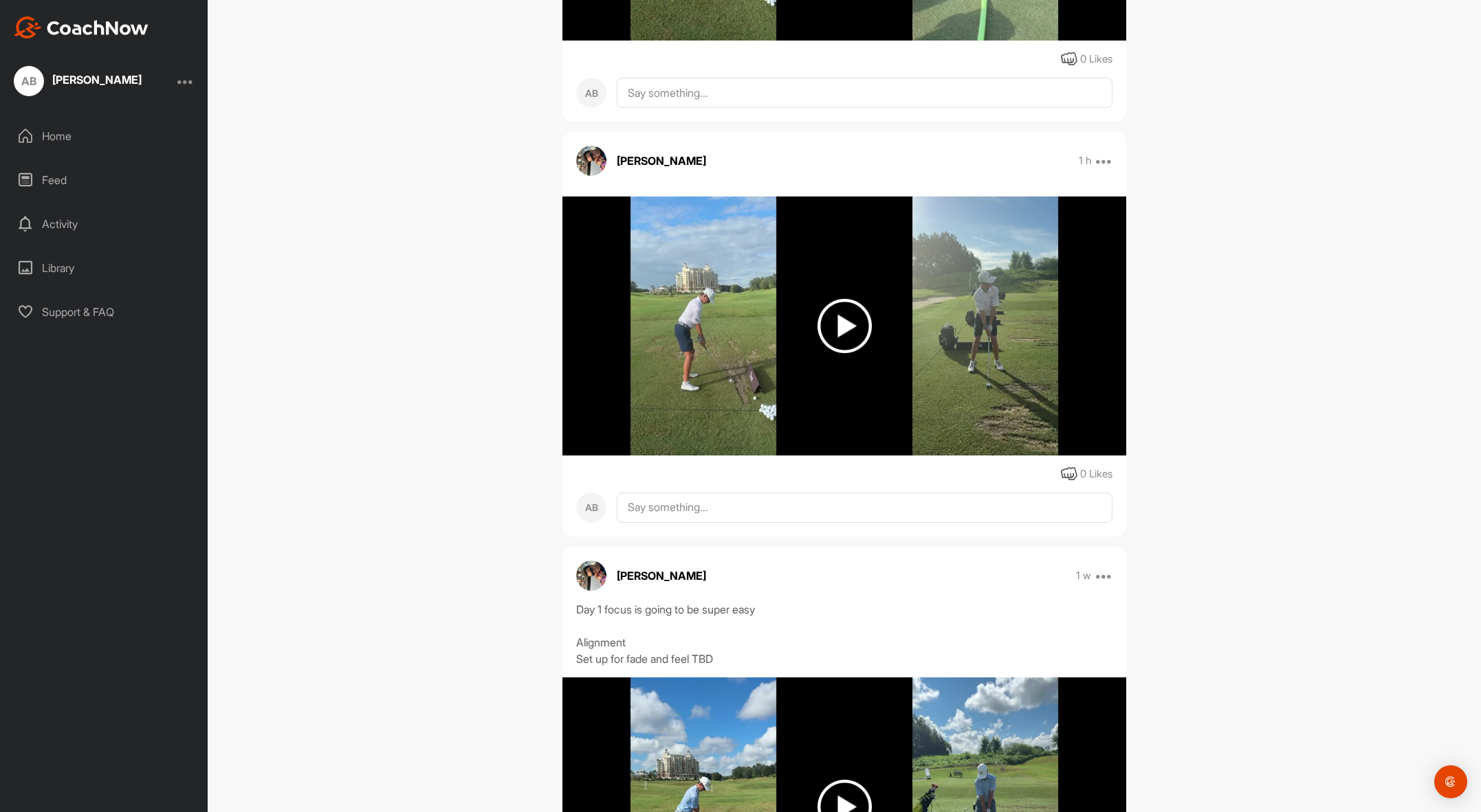
click at [847, 326] on img at bounding box center [844, 325] width 54 height 54
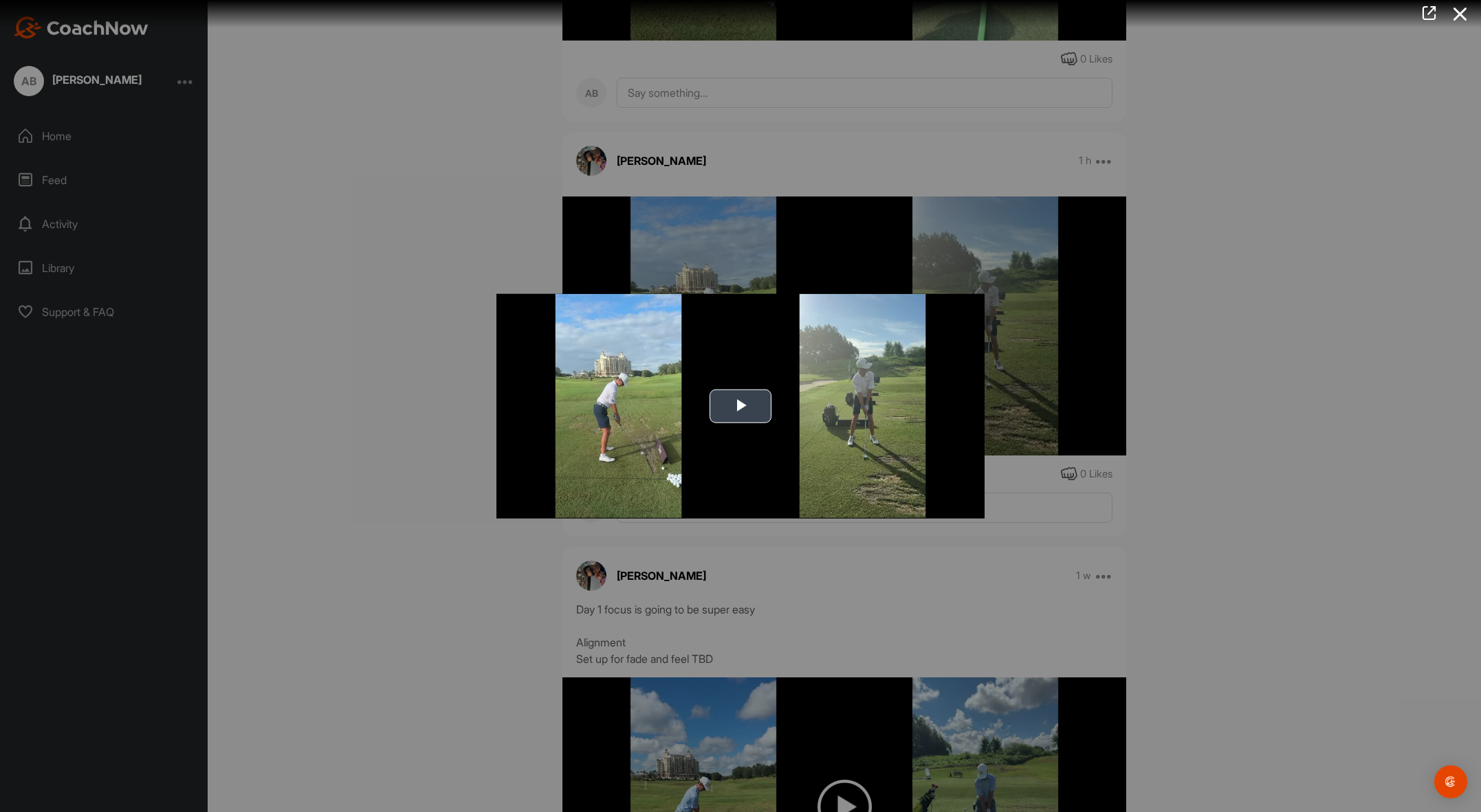
click at [740, 406] on span "Video Player" at bounding box center [740, 406] width 0 height 0
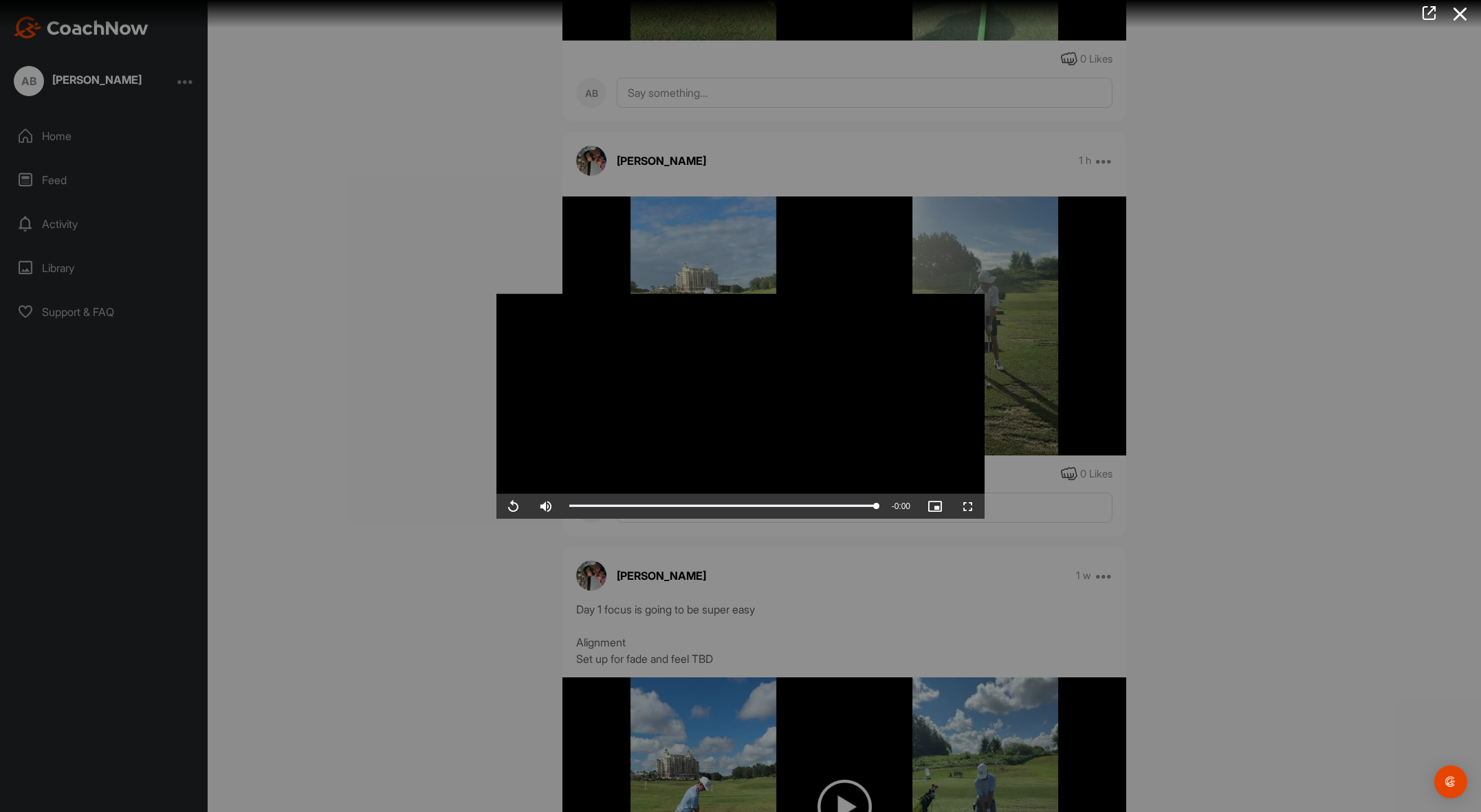
drag, startPoint x: 1253, startPoint y: 394, endPoint x: 998, endPoint y: 445, distance: 260.0
click at [1253, 394] on div at bounding box center [740, 406] width 1481 height 812
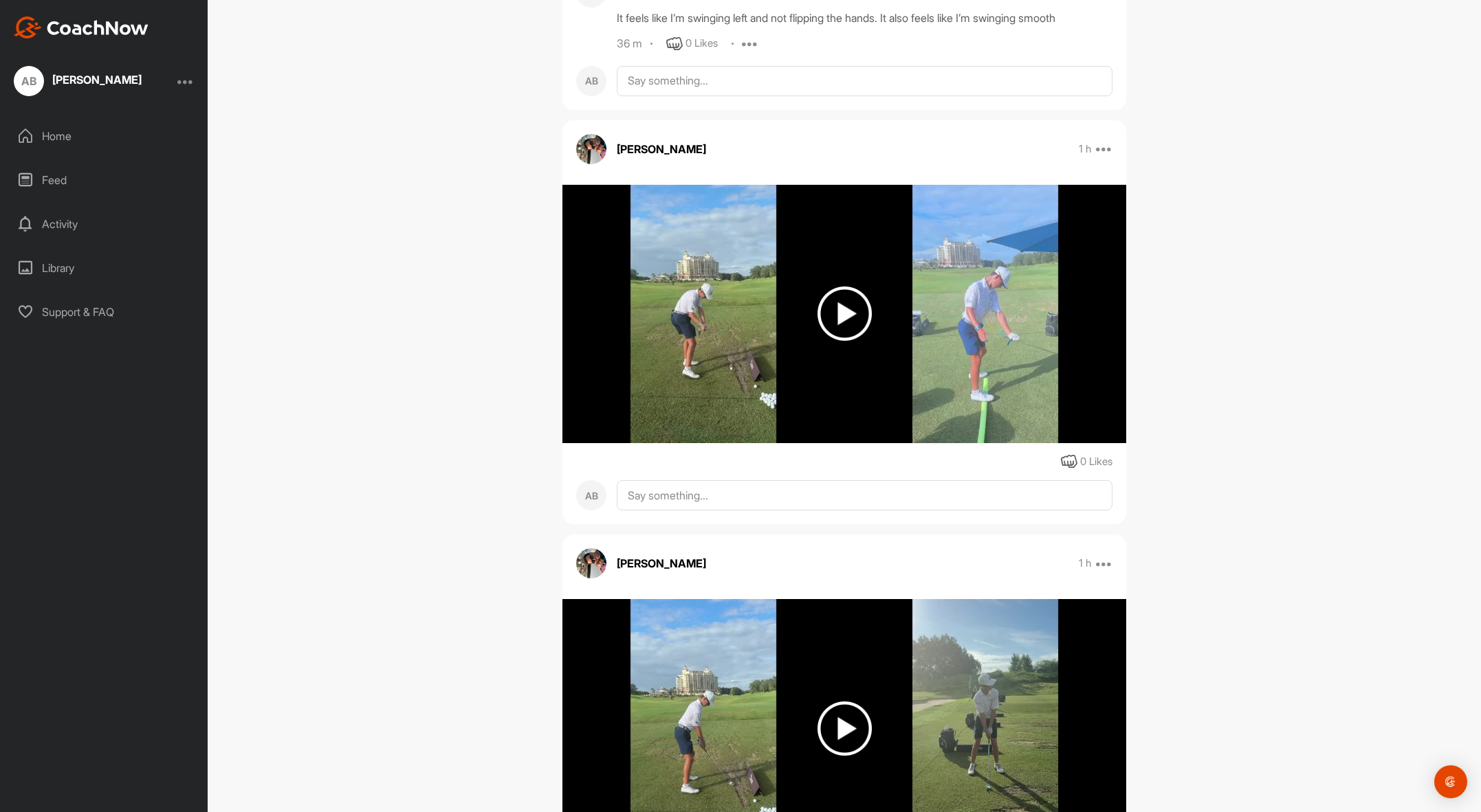
scroll to position [941, 0]
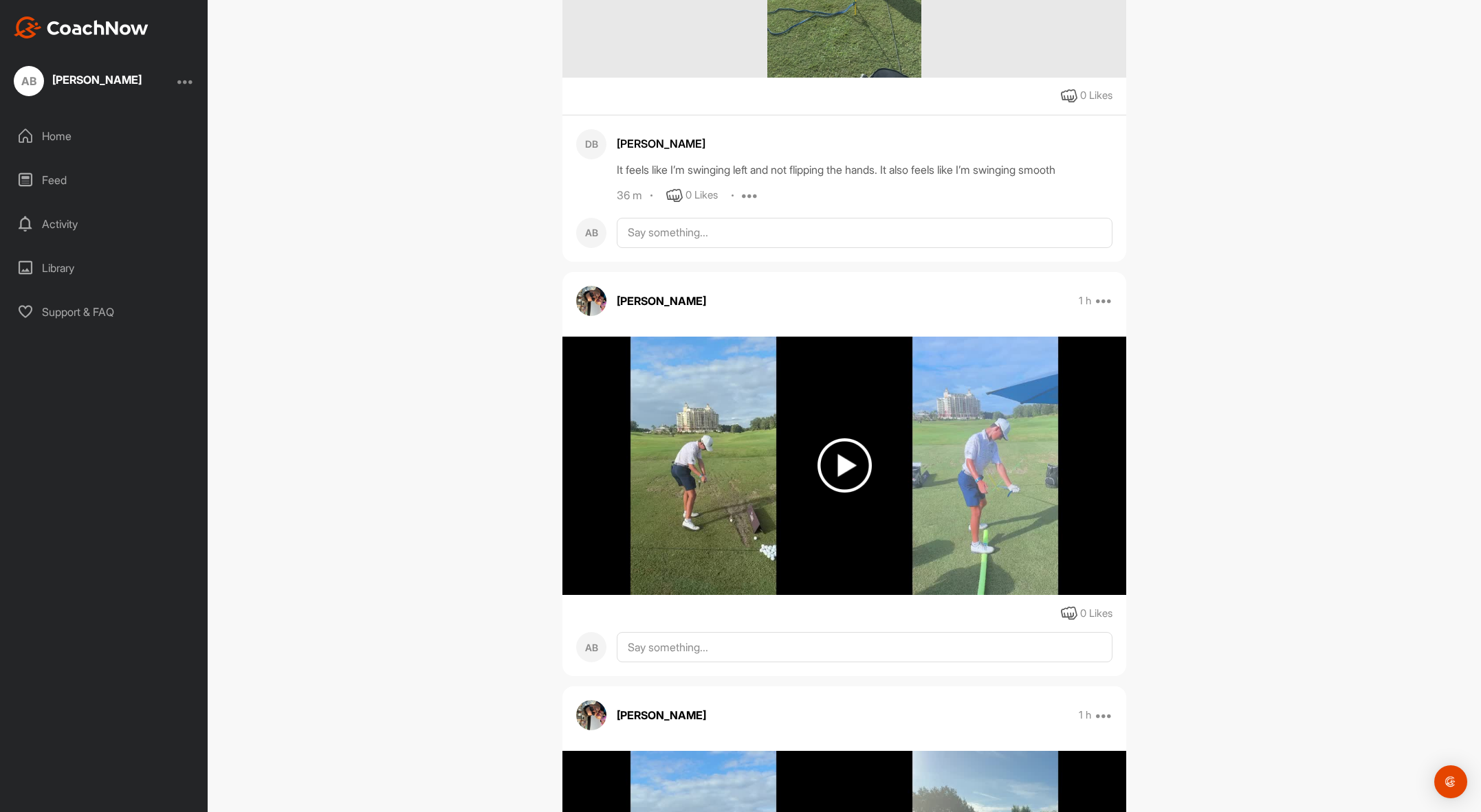
click at [833, 461] on img at bounding box center [844, 465] width 54 height 54
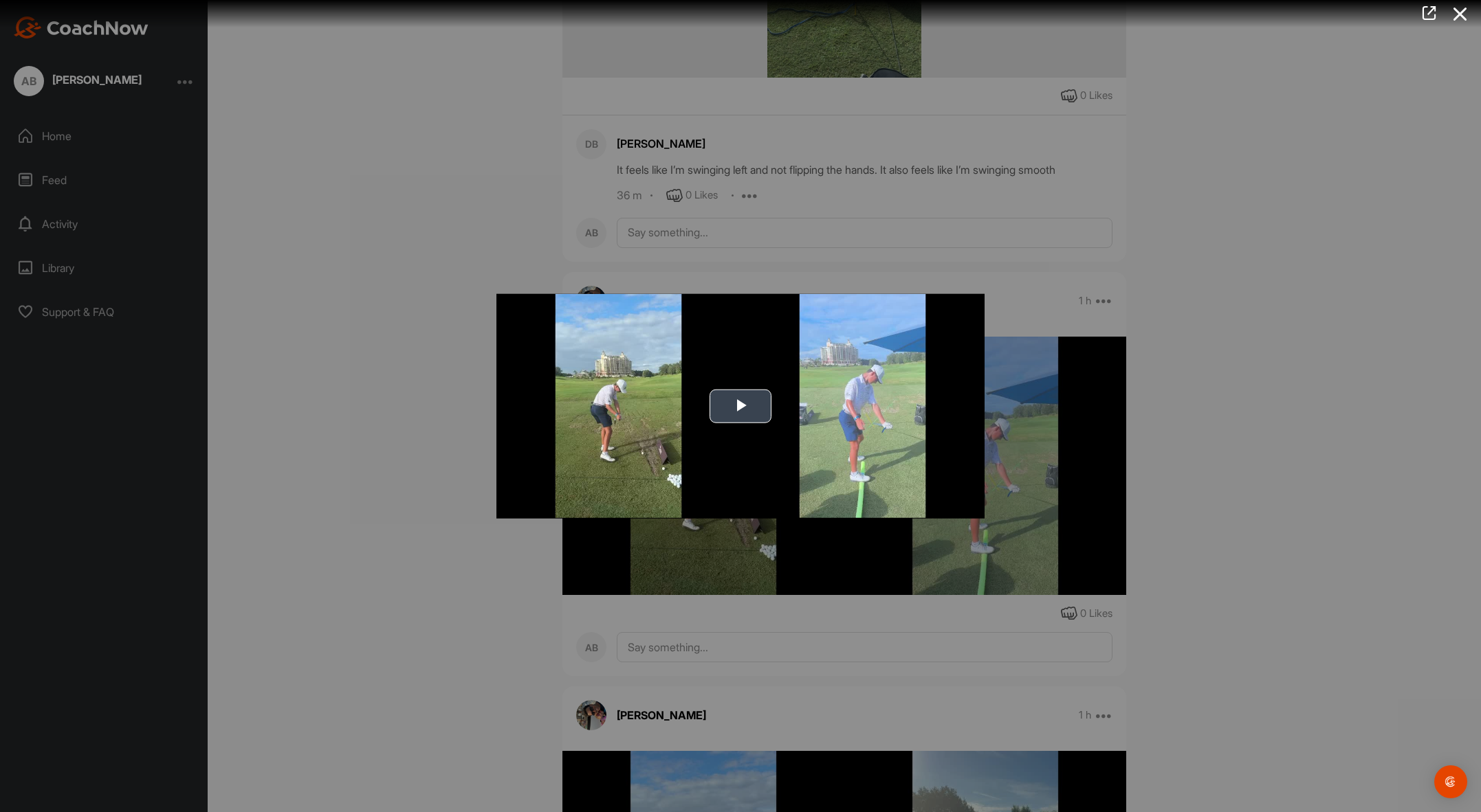
click at [740, 406] on span "Video Player" at bounding box center [740, 406] width 0 height 0
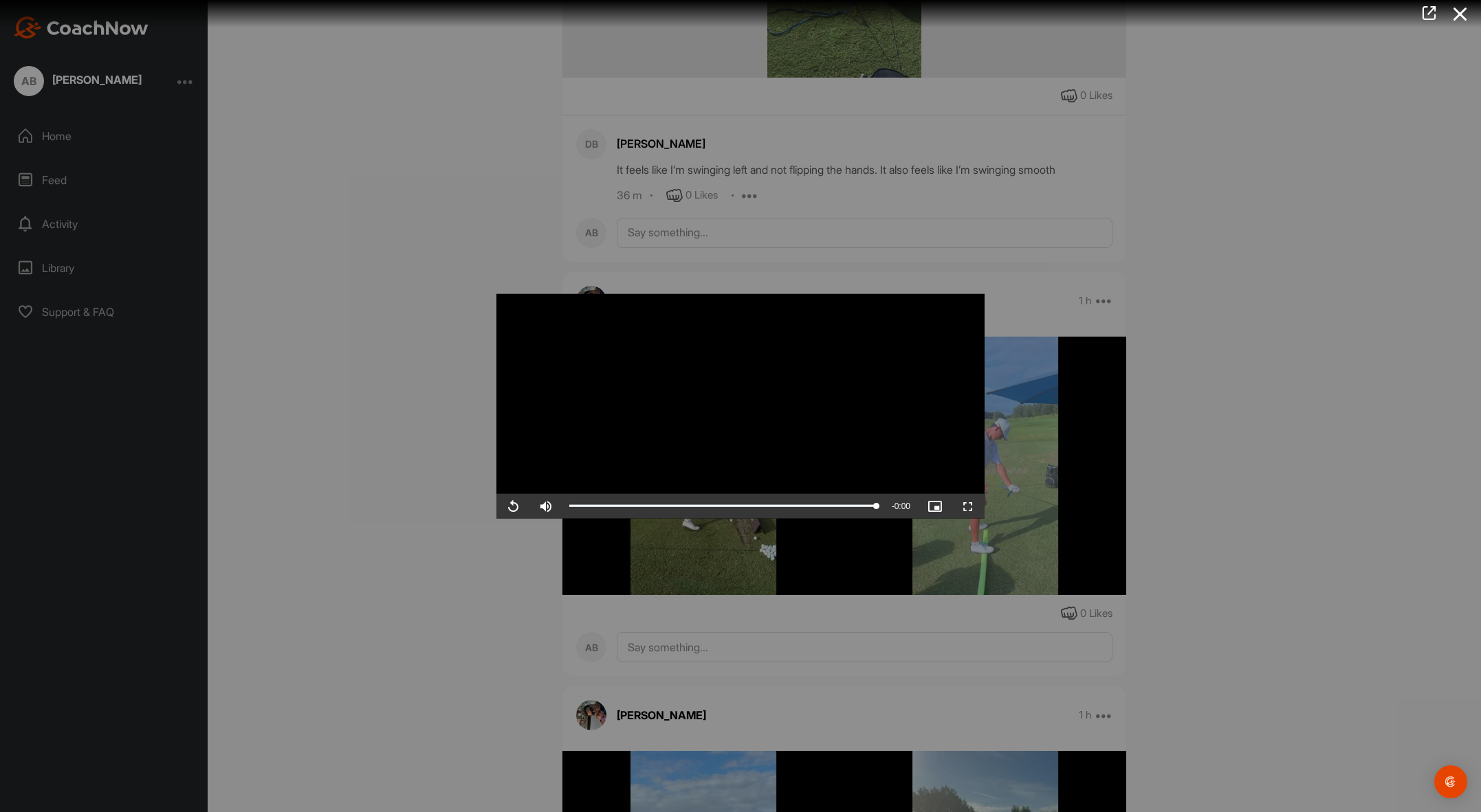
click at [1237, 440] on div at bounding box center [740, 406] width 1481 height 812
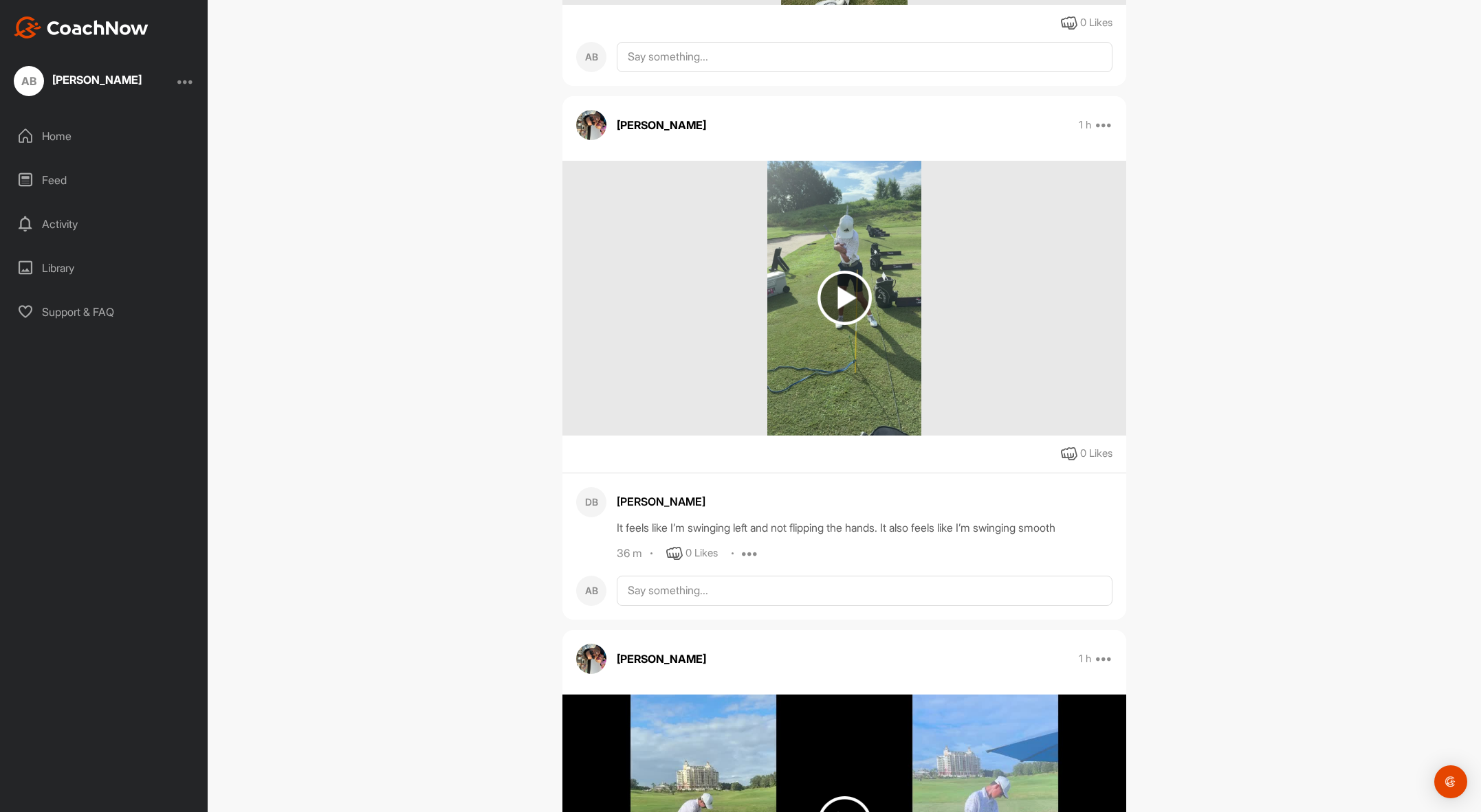
scroll to position [568, 0]
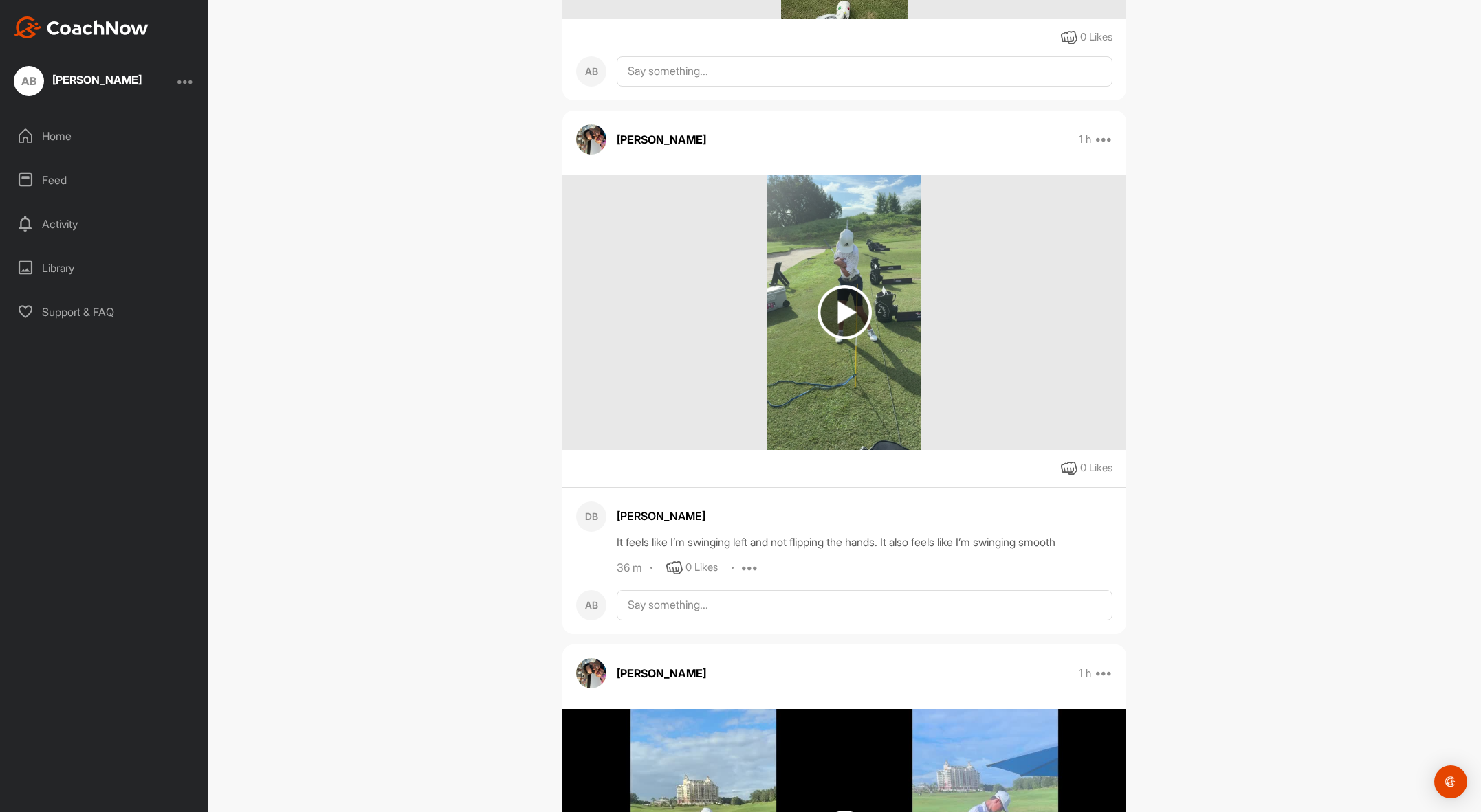
click at [828, 310] on img at bounding box center [844, 312] width 54 height 54
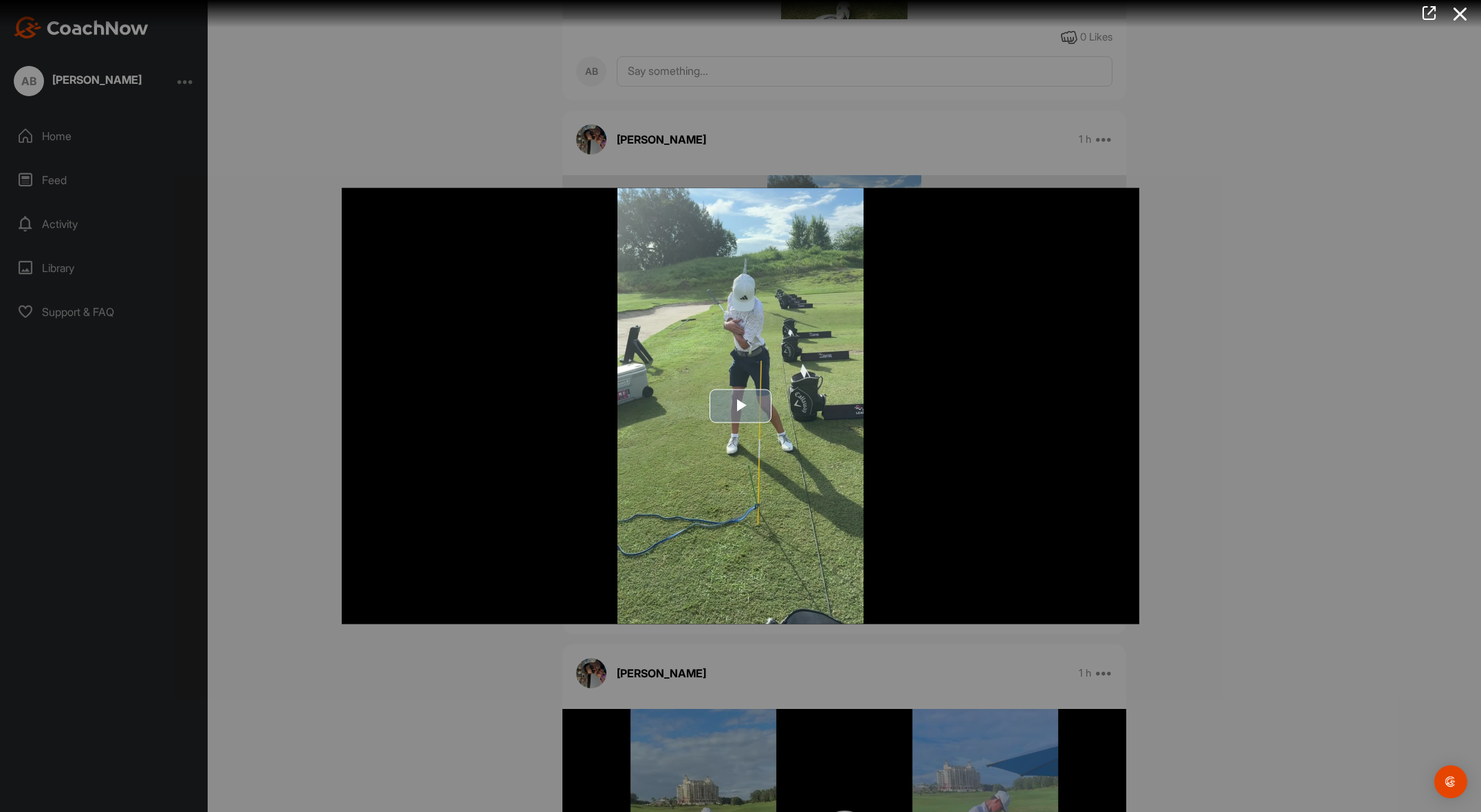
click at [740, 406] on span "Video Player" at bounding box center [740, 406] width 0 height 0
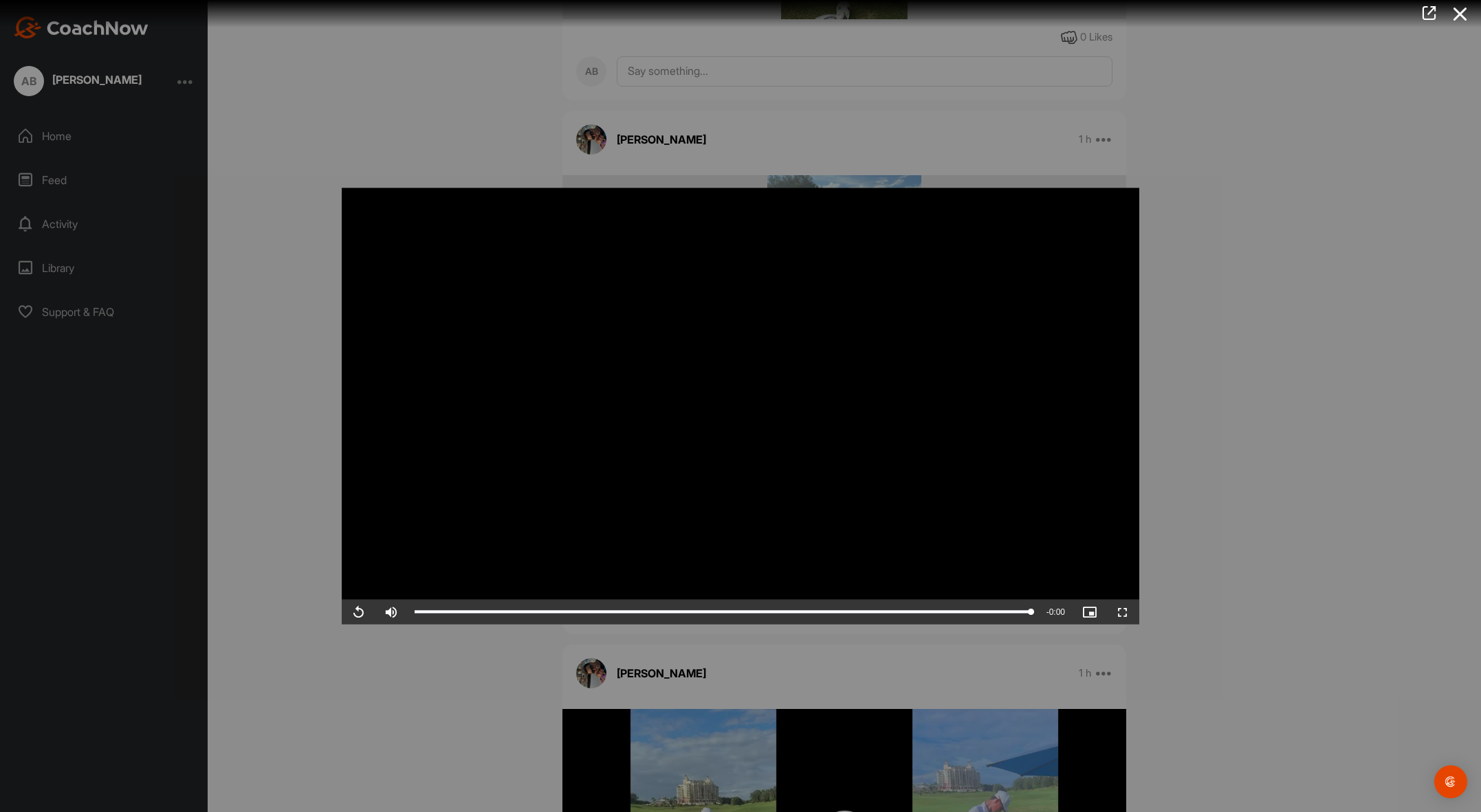
drag, startPoint x: 1243, startPoint y: 224, endPoint x: 1135, endPoint y: 216, distance: 108.3
click at [1243, 224] on div at bounding box center [740, 406] width 1481 height 812
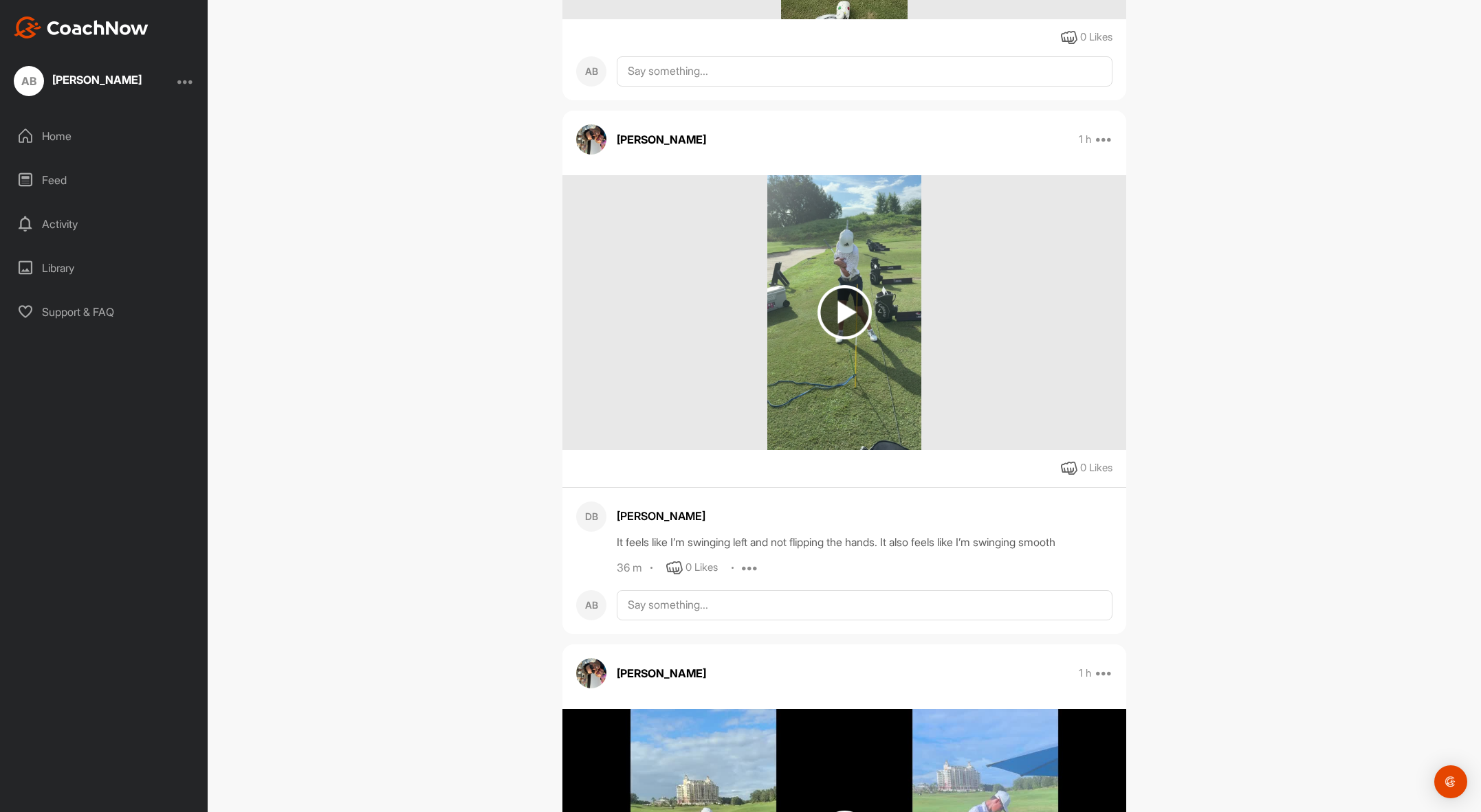
click at [58, 139] on div "Home" at bounding box center [104, 135] width 194 height 34
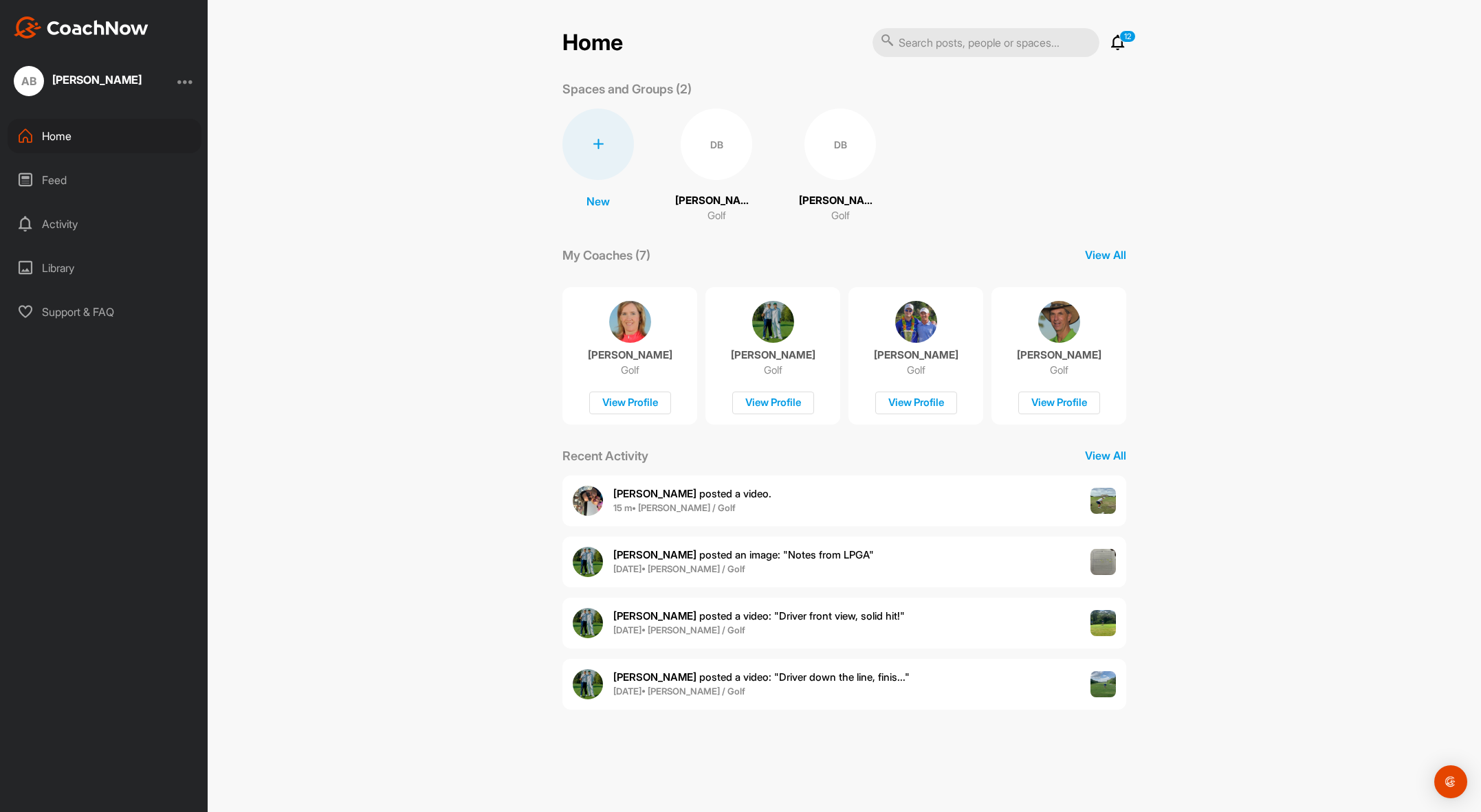
click at [666, 505] on b "15 m • [PERSON_NAME] / Golf" at bounding box center [675, 507] width 123 height 11
